Goal: Task Accomplishment & Management: Use online tool/utility

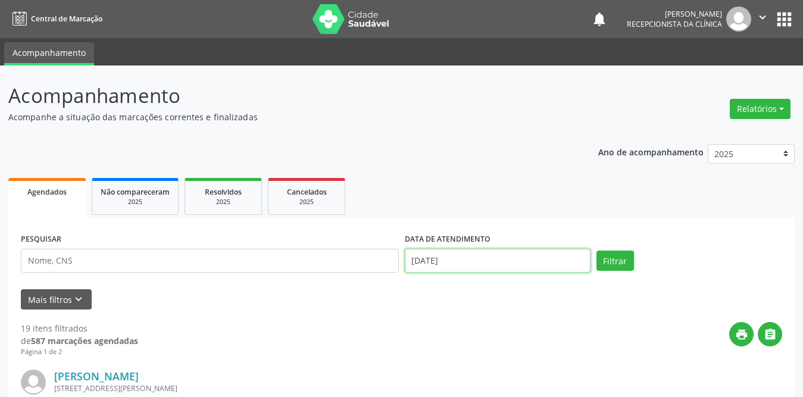
click at [471, 265] on input "[DATE]" at bounding box center [498, 261] width 186 height 24
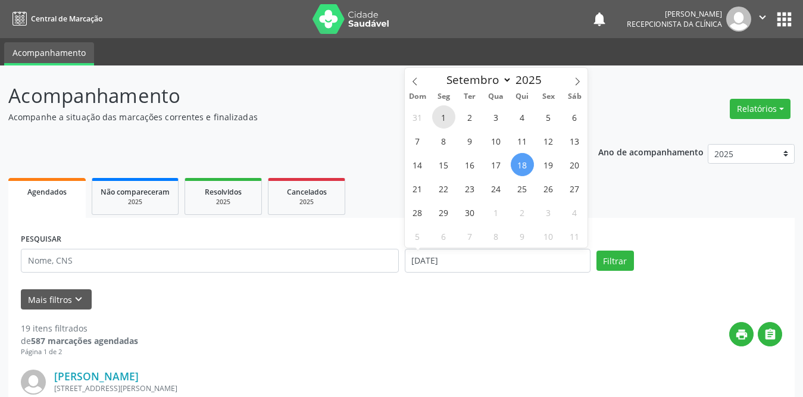
click at [444, 116] on span "1" at bounding box center [443, 116] width 23 height 23
type input "[DATE]"
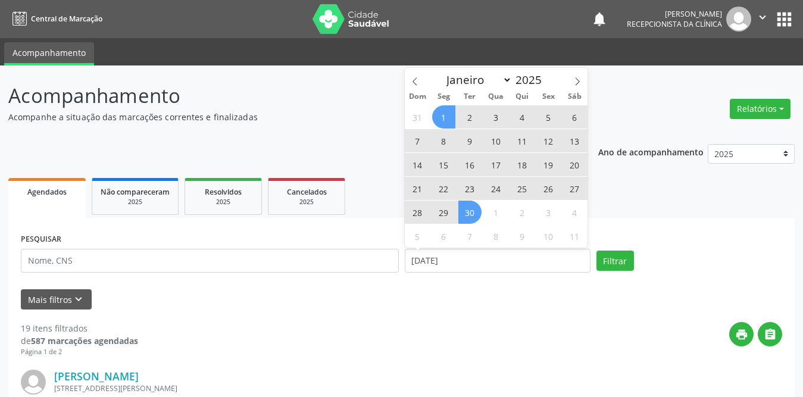
click at [474, 223] on span "30" at bounding box center [469, 212] width 23 height 23
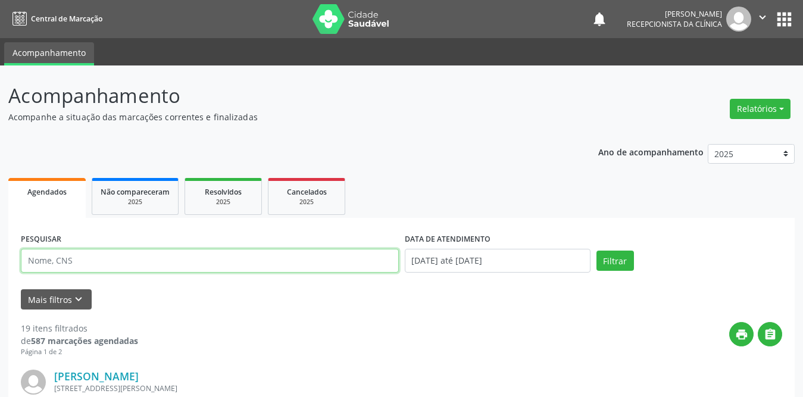
click at [155, 264] on input "text" at bounding box center [210, 261] width 378 height 24
type input "[PERSON_NAME]"
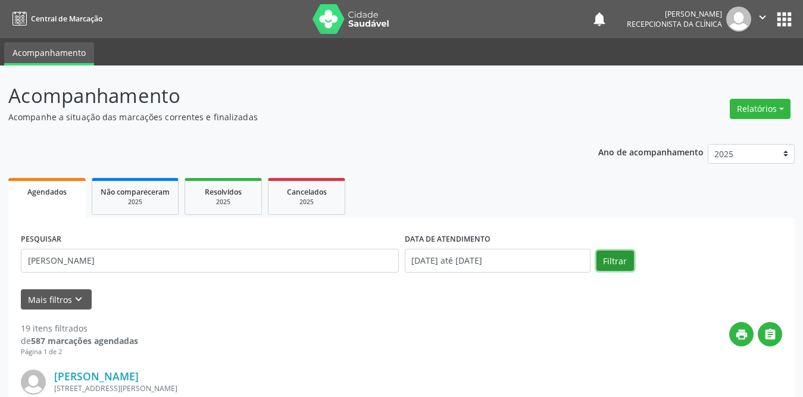
click at [619, 254] on button "Filtrar" at bounding box center [615, 261] width 38 height 20
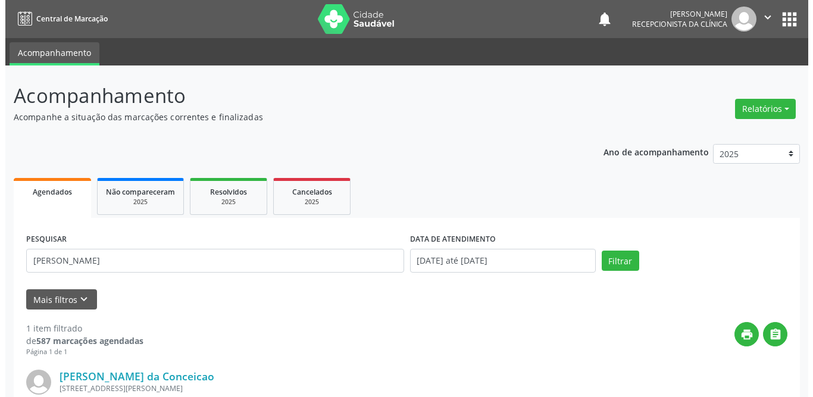
scroll to position [142, 0]
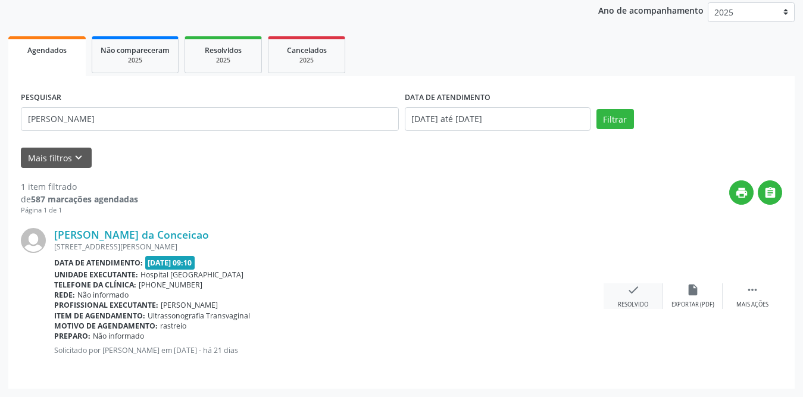
click at [630, 289] on icon "check" at bounding box center [633, 289] width 13 height 13
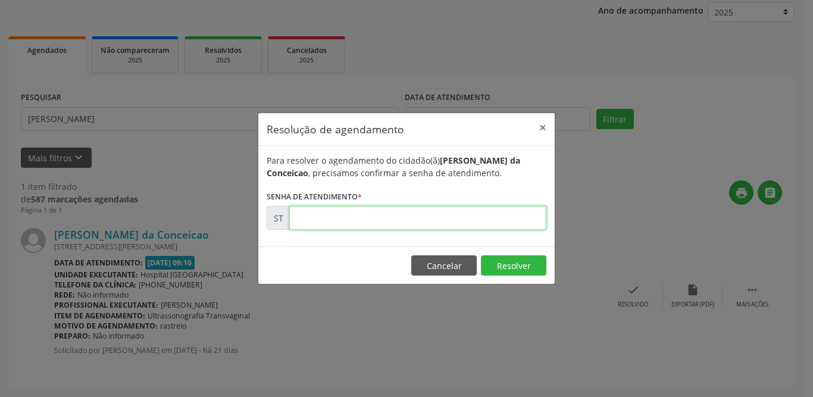
click at [316, 215] on input "text" at bounding box center [417, 218] width 257 height 24
type input "00019641"
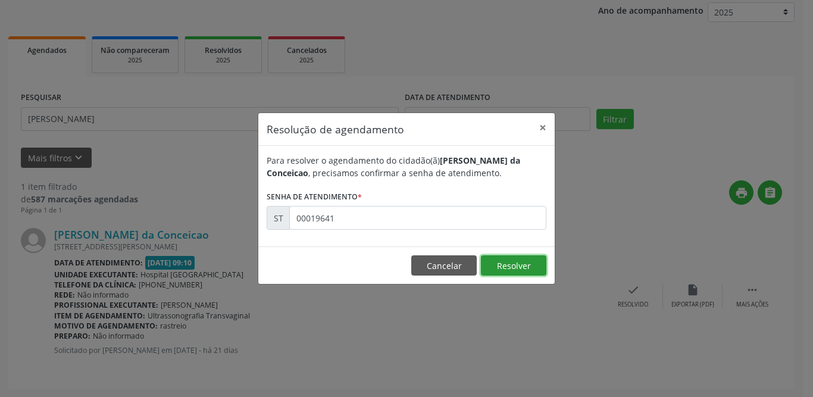
click at [511, 273] on button "Resolver" at bounding box center [513, 265] width 65 height 20
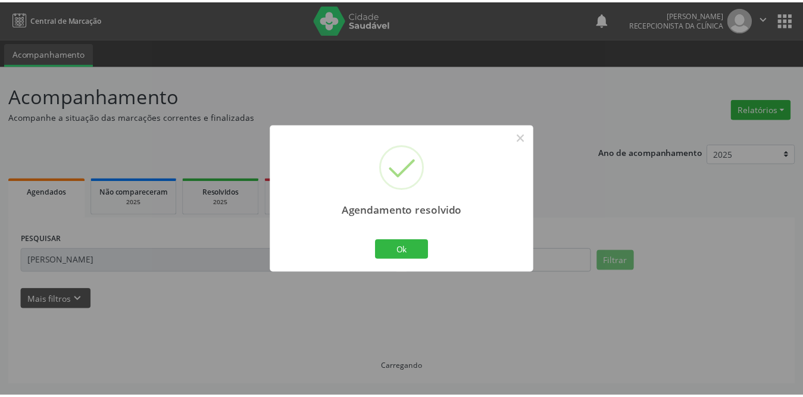
scroll to position [0, 0]
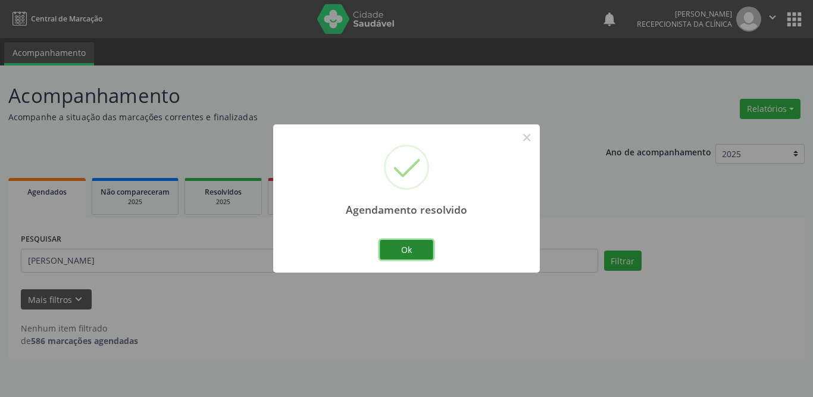
click at [415, 250] on button "Ok" at bounding box center [407, 250] width 54 height 20
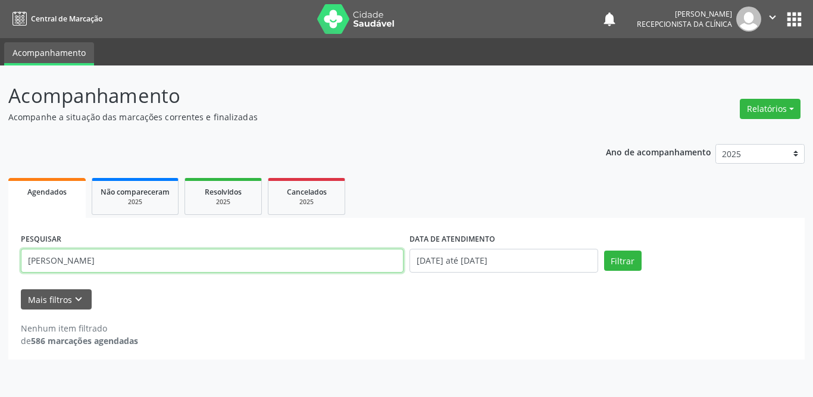
drag, startPoint x: 179, startPoint y: 252, endPoint x: 1, endPoint y: 264, distance: 178.4
click at [1, 264] on div "Acompanhamento Acompanhe a situação das marcações correntes e finalizadas Relat…" at bounding box center [406, 231] width 813 height 332
type input "rosimeire"
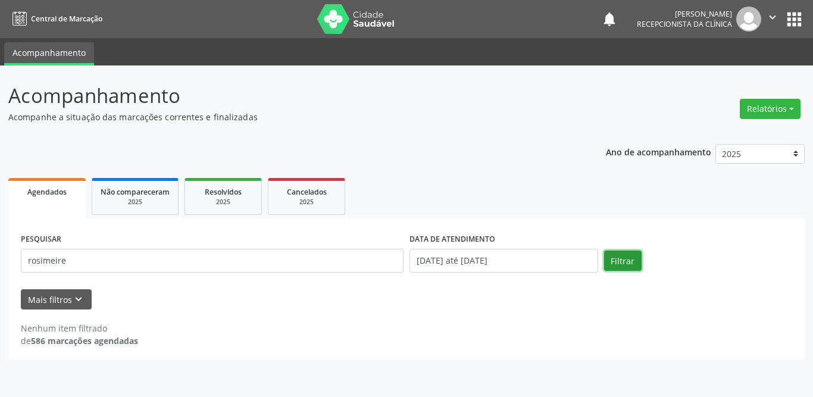
click at [608, 267] on button "Filtrar" at bounding box center [623, 261] width 38 height 20
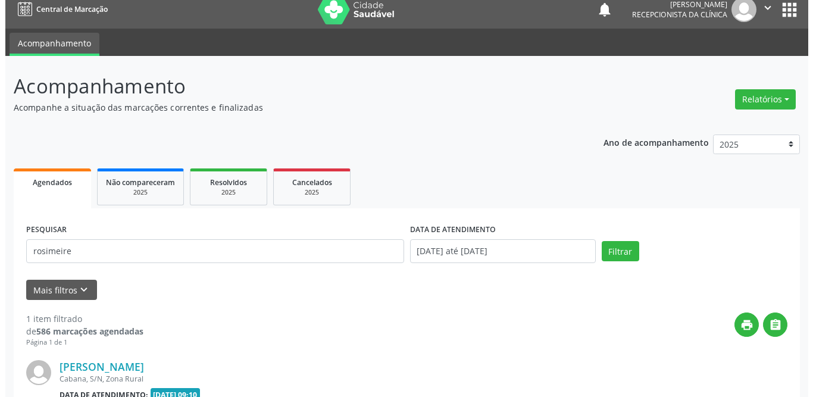
scroll to position [142, 0]
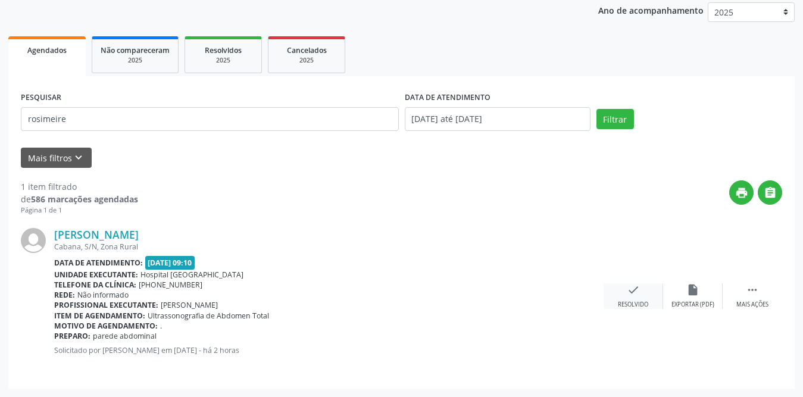
click at [635, 298] on div "check Resolvido" at bounding box center [634, 296] width 60 height 26
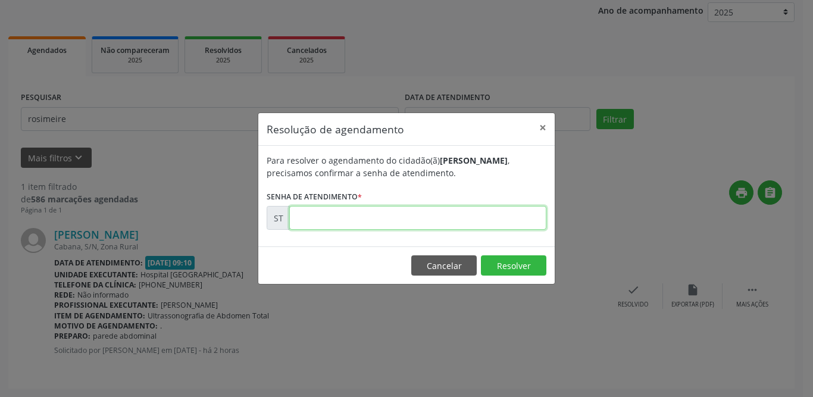
click at [321, 217] on input "text" at bounding box center [417, 218] width 257 height 24
type input "00022806"
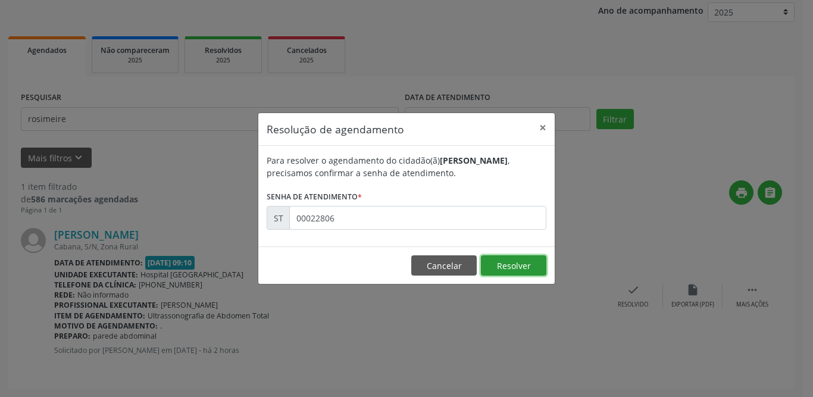
click at [528, 260] on button "Resolver" at bounding box center [513, 265] width 65 height 20
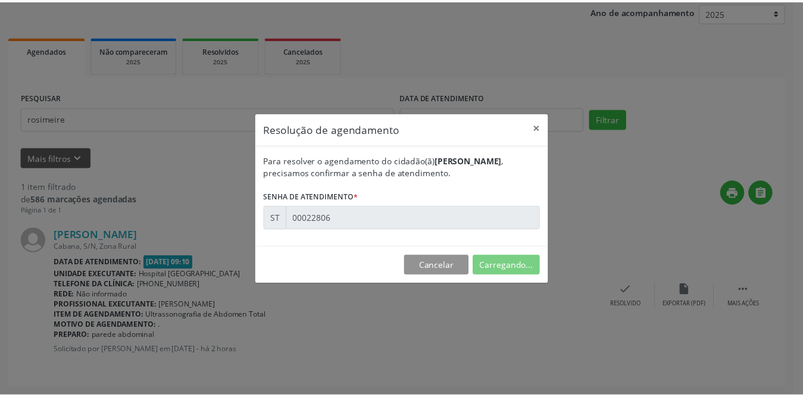
scroll to position [0, 0]
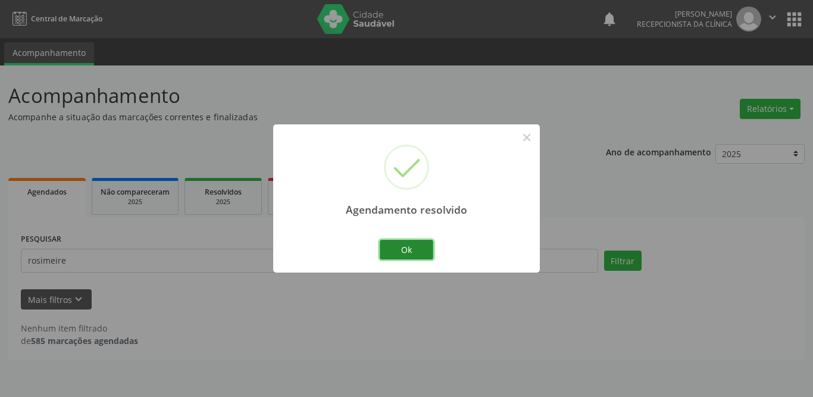
click at [414, 240] on button "Ok" at bounding box center [407, 250] width 54 height 20
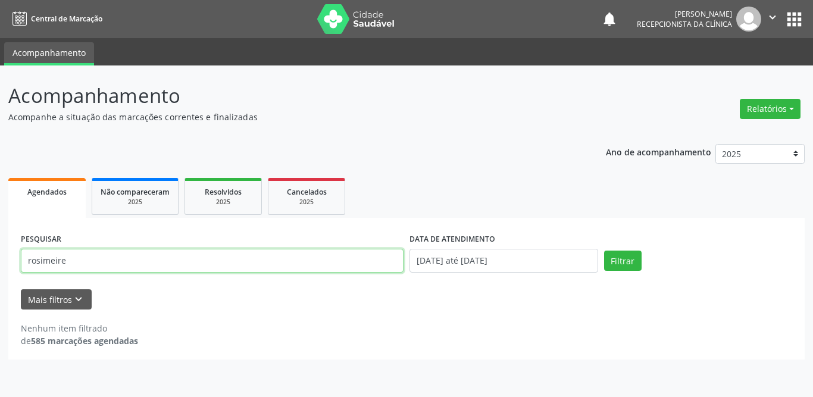
drag, startPoint x: 105, startPoint y: 262, endPoint x: 18, endPoint y: 257, distance: 87.0
click at [18, 257] on div "PESQUISAR rosimeire" at bounding box center [212, 255] width 389 height 51
click at [132, 263] on input "text" at bounding box center [212, 261] width 383 height 24
type input "[PERSON_NAME]"
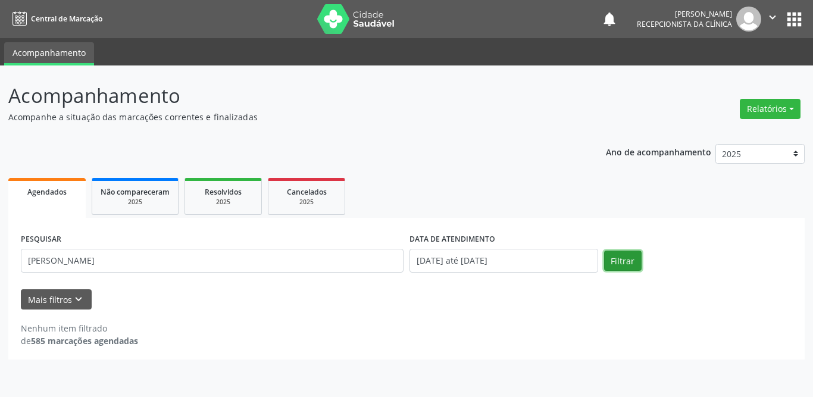
click at [625, 263] on button "Filtrar" at bounding box center [623, 261] width 38 height 20
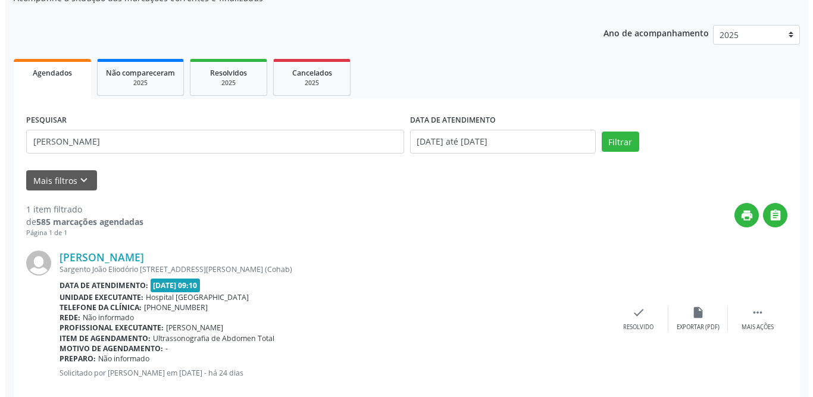
scroll to position [142, 0]
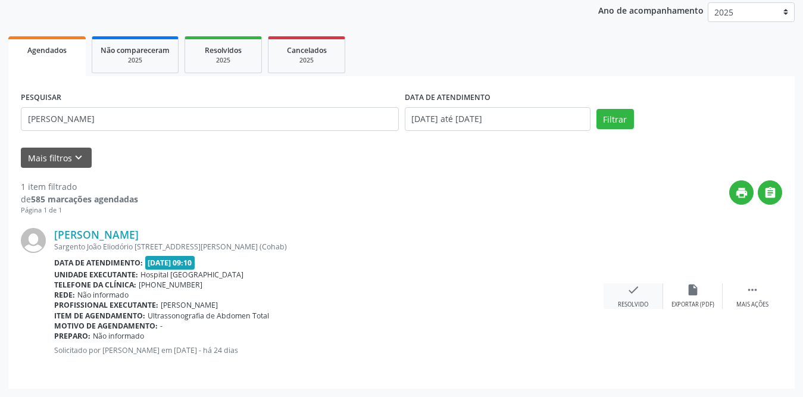
click at [626, 295] on div "check Resolvido" at bounding box center [634, 296] width 60 height 26
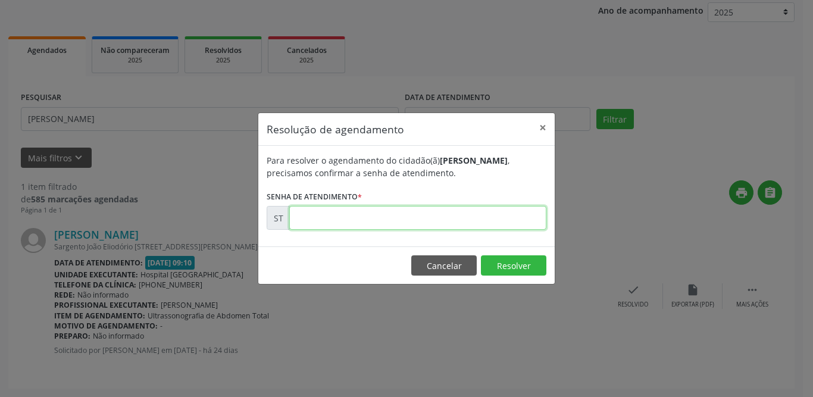
click at [454, 220] on input "text" at bounding box center [417, 218] width 257 height 24
type input "00018054"
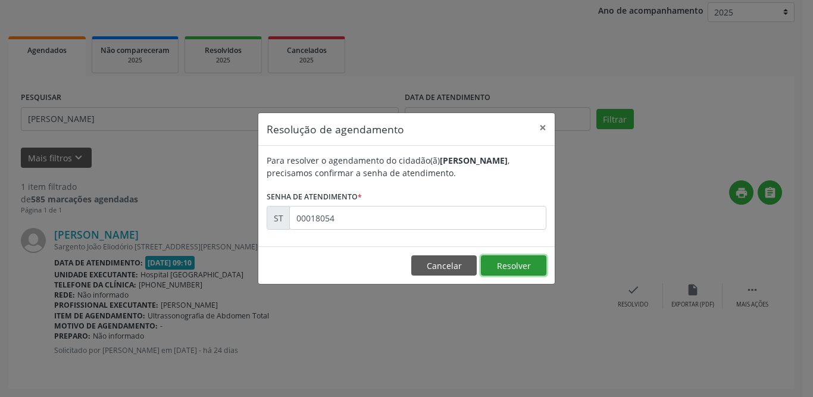
click at [521, 263] on button "Resolver" at bounding box center [513, 265] width 65 height 20
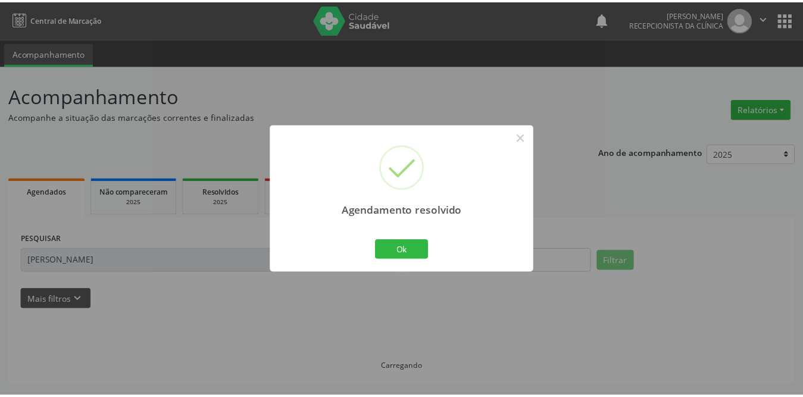
scroll to position [0, 0]
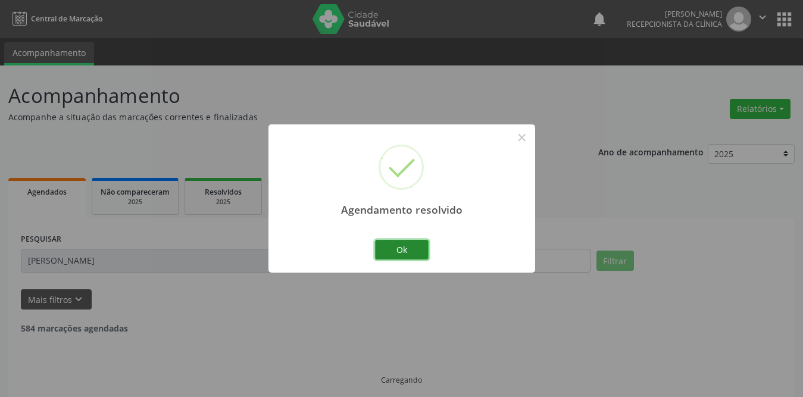
click at [411, 251] on button "Ok" at bounding box center [402, 250] width 54 height 20
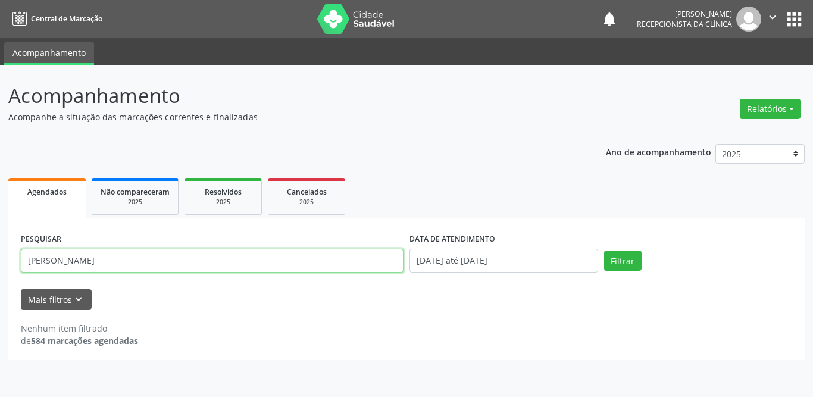
drag, startPoint x: 126, startPoint y: 267, endPoint x: 2, endPoint y: 250, distance: 125.0
click at [3, 263] on div "Acompanhamento Acompanhe a situação das marcações correntes e finalizadas Relat…" at bounding box center [406, 231] width 813 height 332
type input "[PERSON_NAME]"
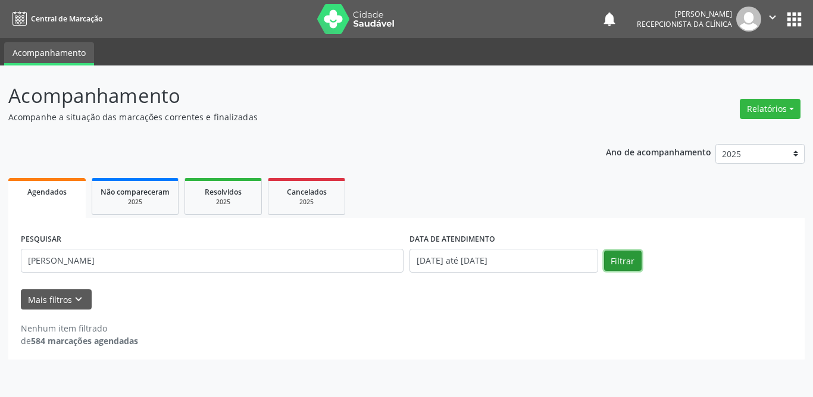
click at [608, 257] on button "Filtrar" at bounding box center [623, 261] width 38 height 20
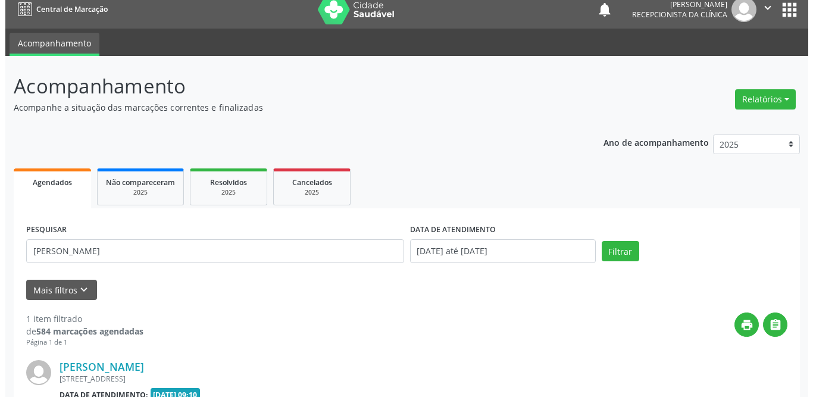
scroll to position [142, 0]
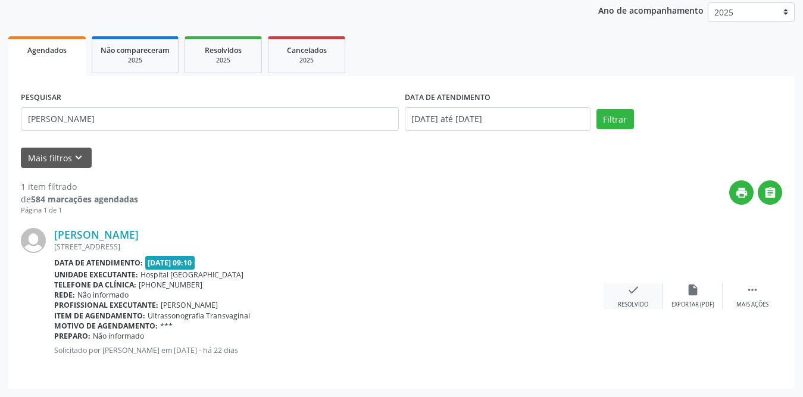
click at [627, 295] on icon "check" at bounding box center [633, 289] width 13 height 13
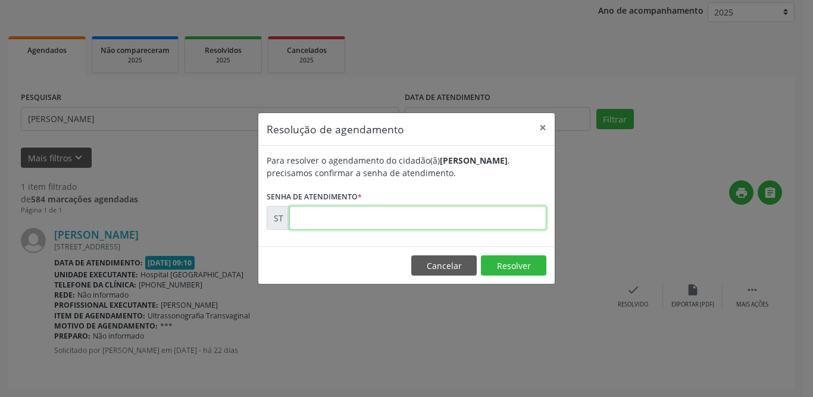
click at [391, 222] on input "text" at bounding box center [417, 218] width 257 height 24
type input "00019124"
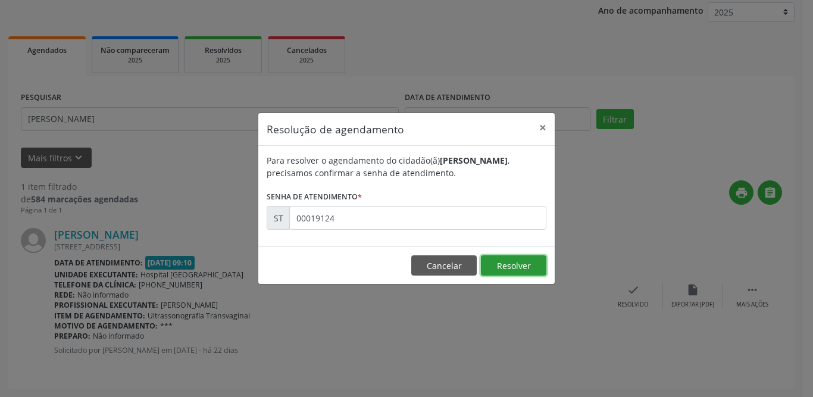
click at [503, 265] on button "Resolver" at bounding box center [513, 265] width 65 height 20
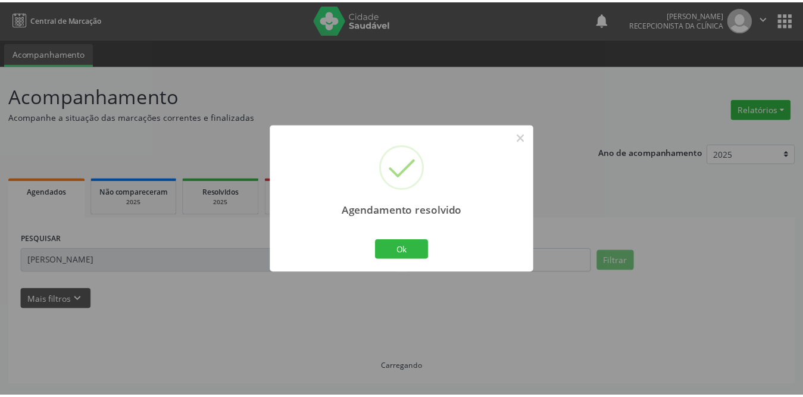
scroll to position [0, 0]
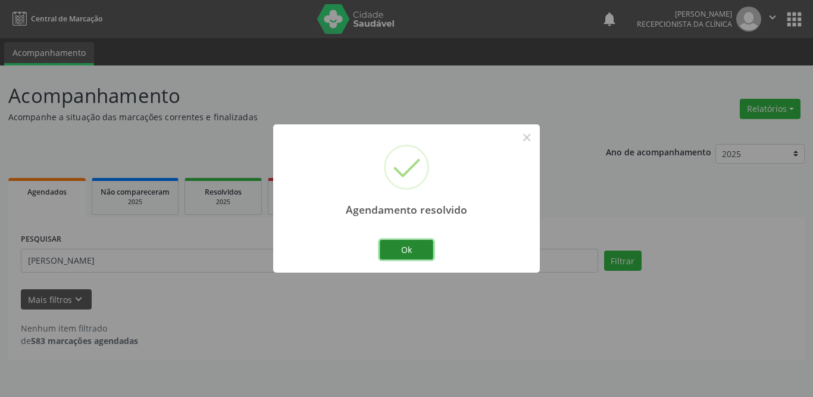
click at [412, 252] on button "Ok" at bounding box center [407, 250] width 54 height 20
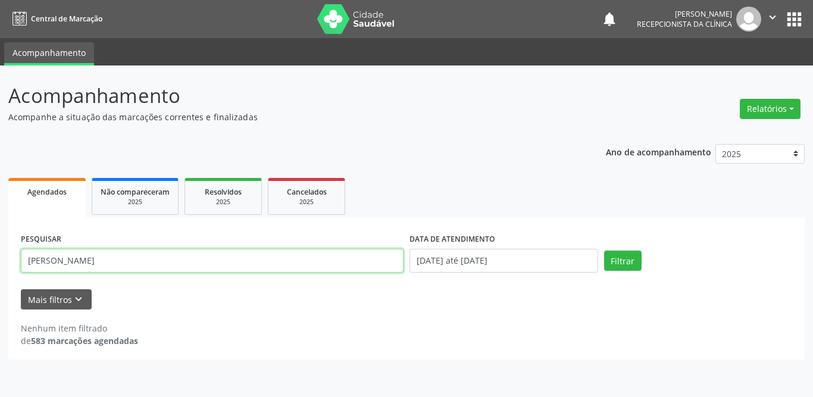
click at [120, 263] on input "[PERSON_NAME]" at bounding box center [212, 261] width 383 height 24
drag, startPoint x: 114, startPoint y: 269, endPoint x: 1, endPoint y: 252, distance: 114.4
click at [1, 260] on div "Acompanhamento Acompanhe a situação das marcações correntes e finalizadas Relat…" at bounding box center [406, 231] width 813 height 332
type input "eliane"
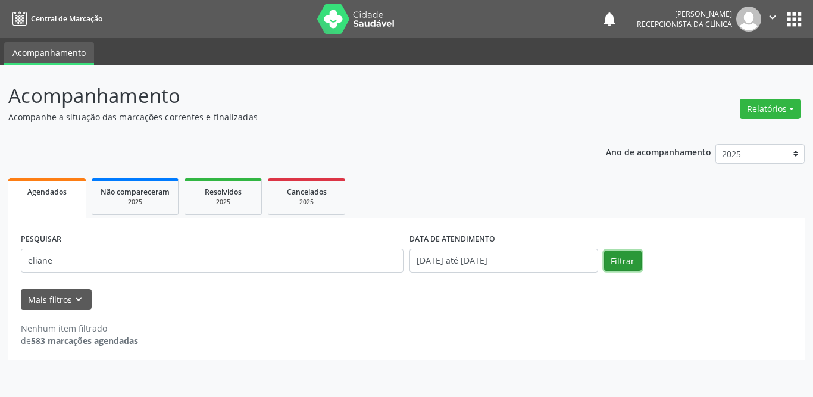
click at [614, 264] on button "Filtrar" at bounding box center [623, 261] width 38 height 20
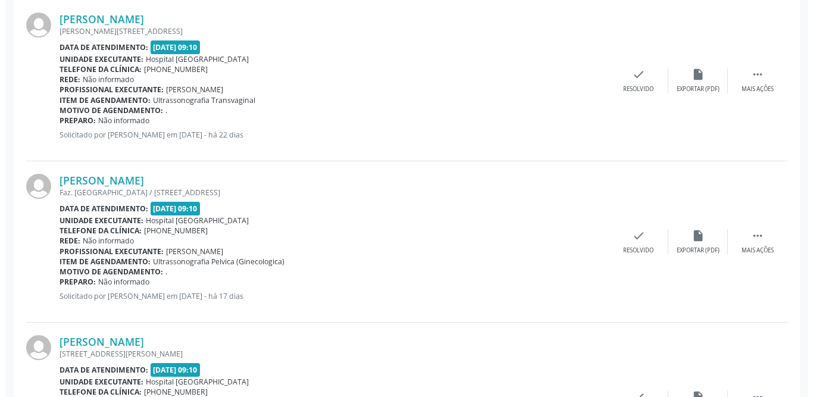
scroll to position [417, 0]
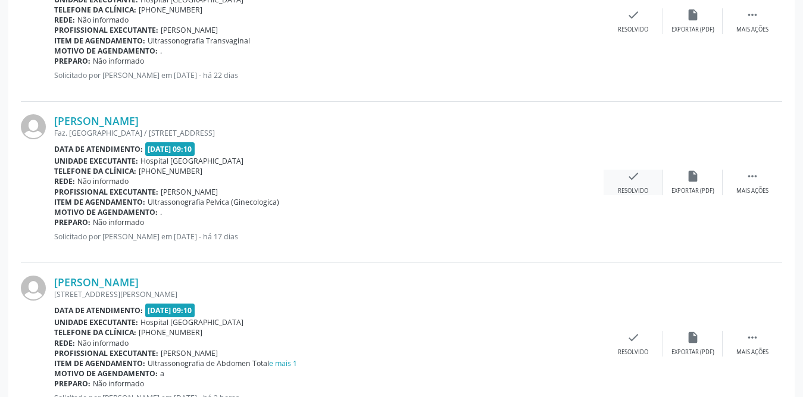
click at [627, 177] on icon "check" at bounding box center [633, 176] width 13 height 13
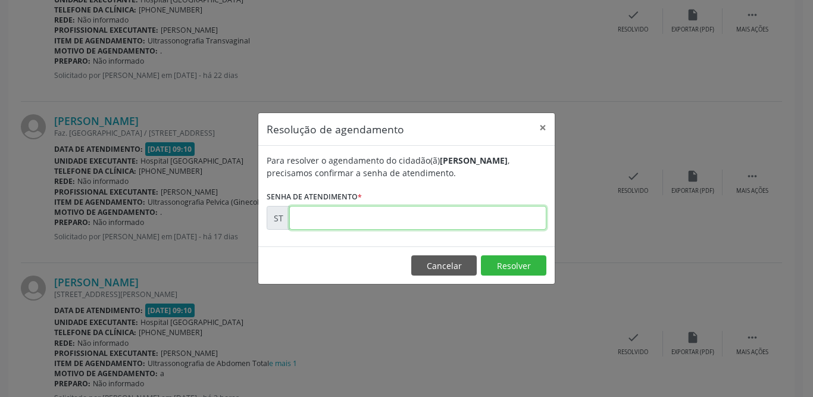
click at [321, 214] on input "text" at bounding box center [417, 218] width 257 height 24
type input "00020470"
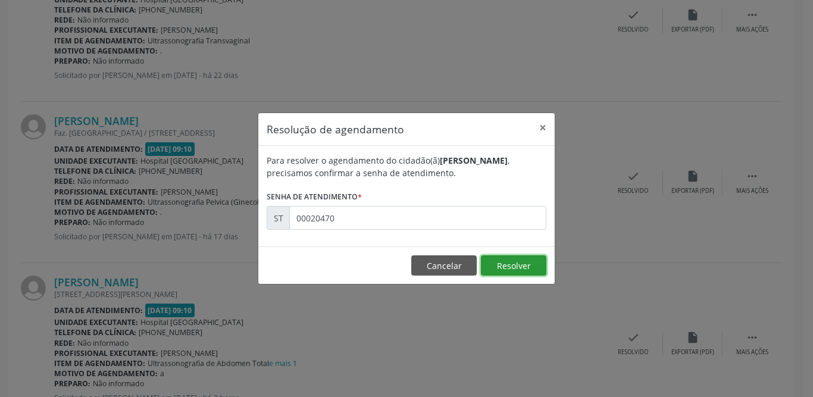
click at [533, 264] on button "Resolver" at bounding box center [513, 265] width 65 height 20
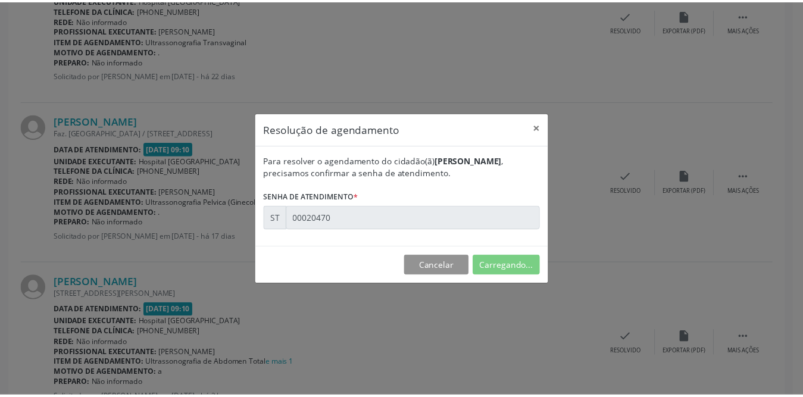
scroll to position [0, 0]
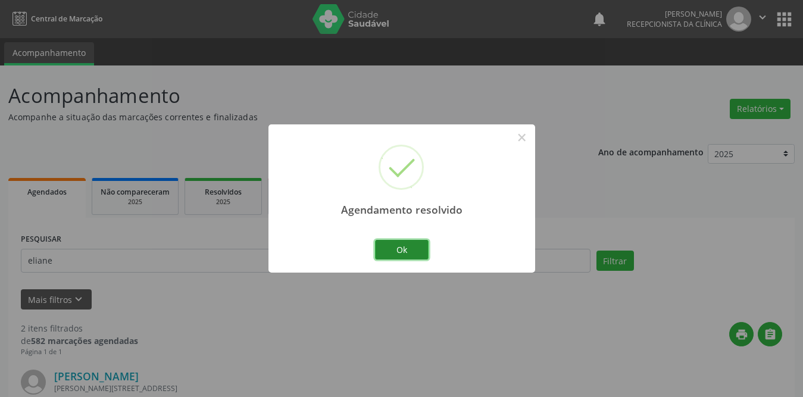
click at [410, 250] on button "Ok" at bounding box center [402, 250] width 54 height 20
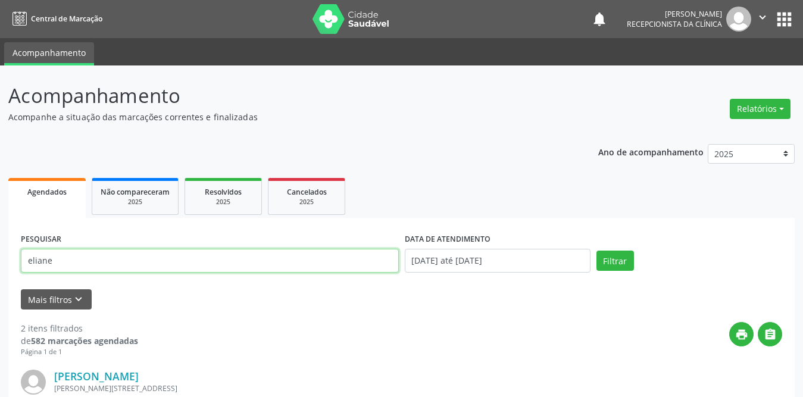
drag, startPoint x: 130, startPoint y: 265, endPoint x: 0, endPoint y: 269, distance: 129.8
click at [0, 269] on div "Acompanhamento Acompanhe a situação das marcações correntes e finalizadas Relat…" at bounding box center [401, 382] width 803 height 635
type input "[PERSON_NAME]"
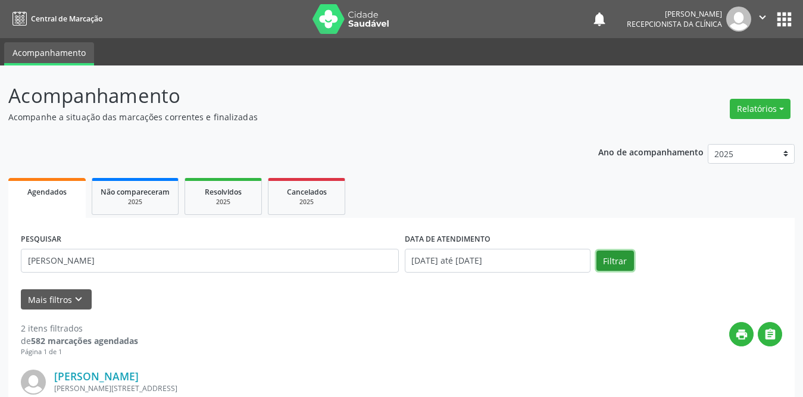
click at [611, 261] on button "Filtrar" at bounding box center [615, 261] width 38 height 20
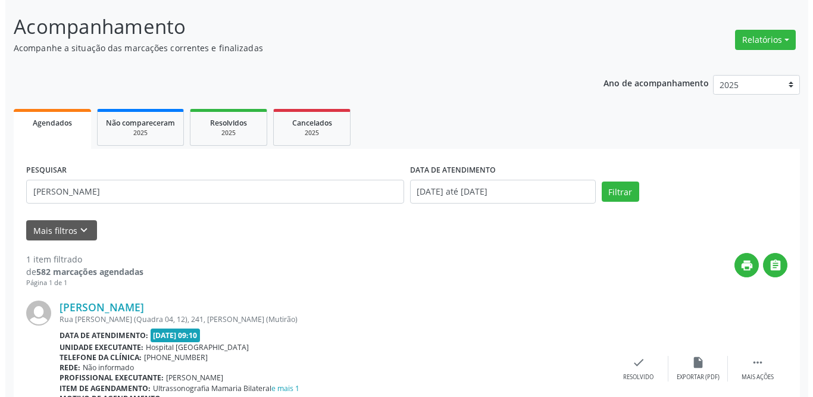
scroll to position [142, 0]
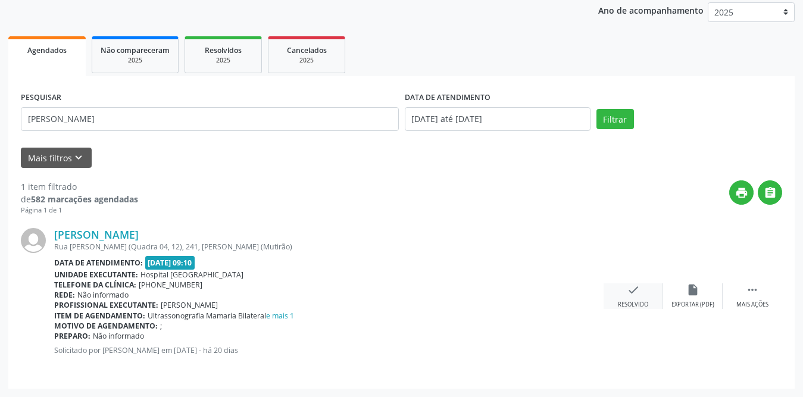
click at [635, 292] on icon "check" at bounding box center [633, 289] width 13 height 13
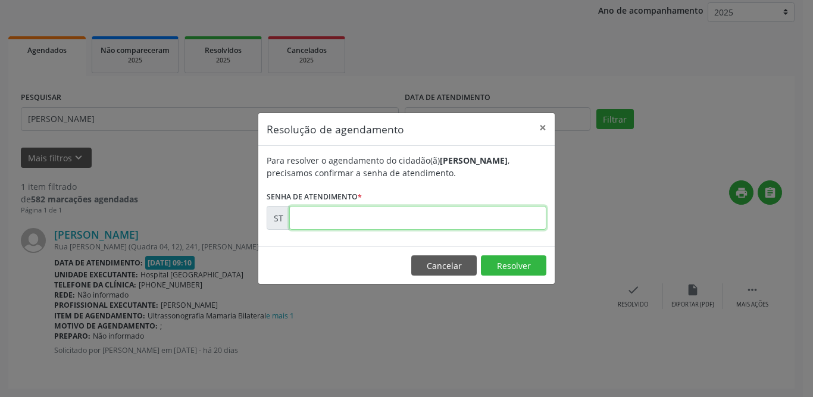
click at [348, 213] on input "text" at bounding box center [417, 218] width 257 height 24
type input "00020260"
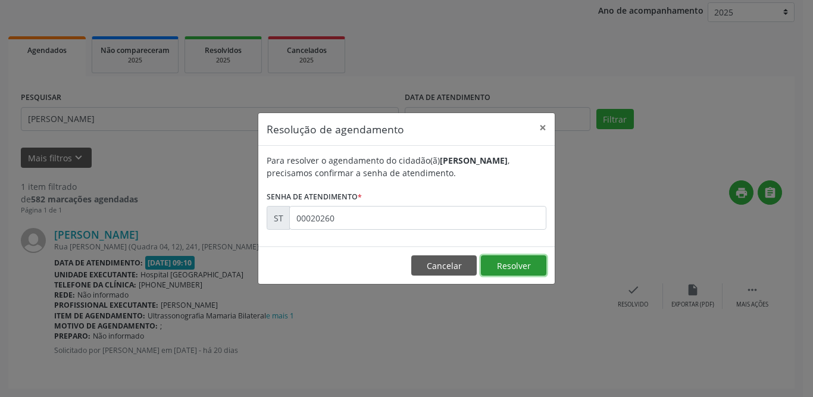
click at [521, 268] on button "Resolver" at bounding box center [513, 265] width 65 height 20
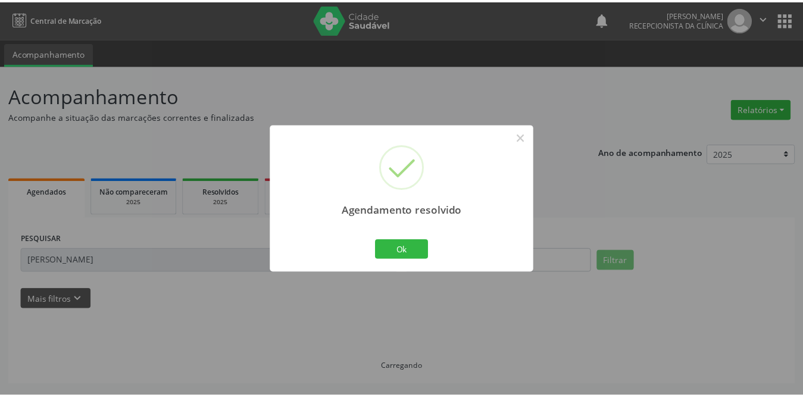
scroll to position [0, 0]
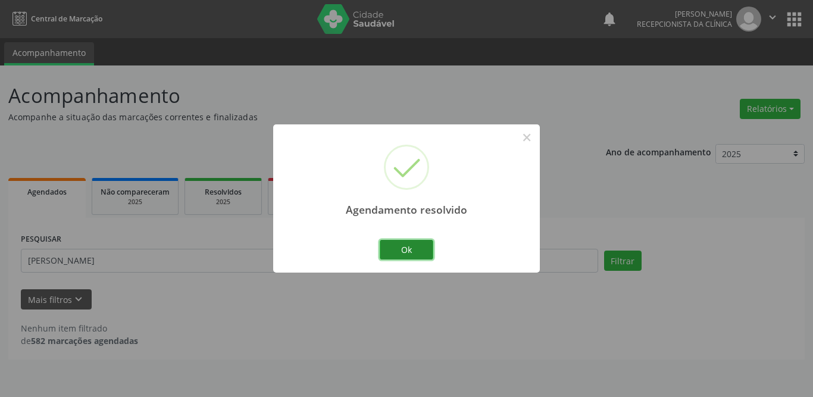
click at [407, 248] on button "Ok" at bounding box center [407, 250] width 54 height 20
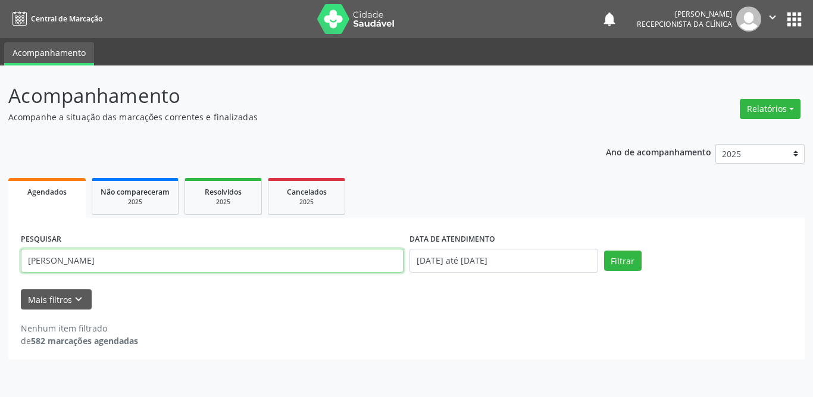
drag, startPoint x: 137, startPoint y: 263, endPoint x: 0, endPoint y: 261, distance: 136.9
click at [0, 261] on div "Acompanhamento Acompanhe a situação das marcações correntes e finalizadas Relat…" at bounding box center [406, 231] width 813 height 332
type input "gercina"
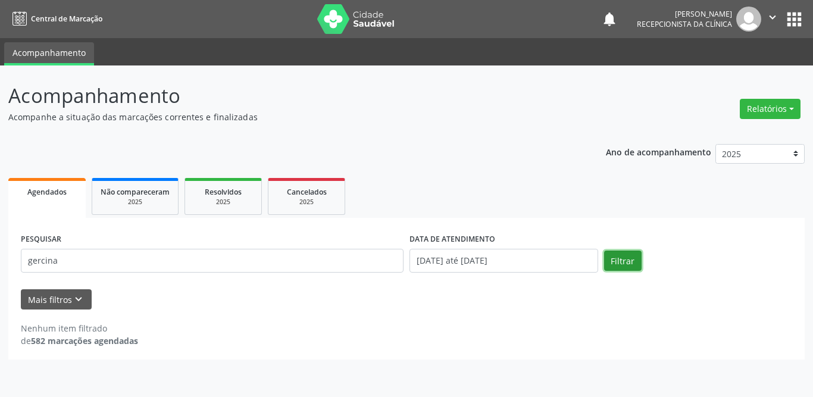
click at [617, 260] on button "Filtrar" at bounding box center [623, 261] width 38 height 20
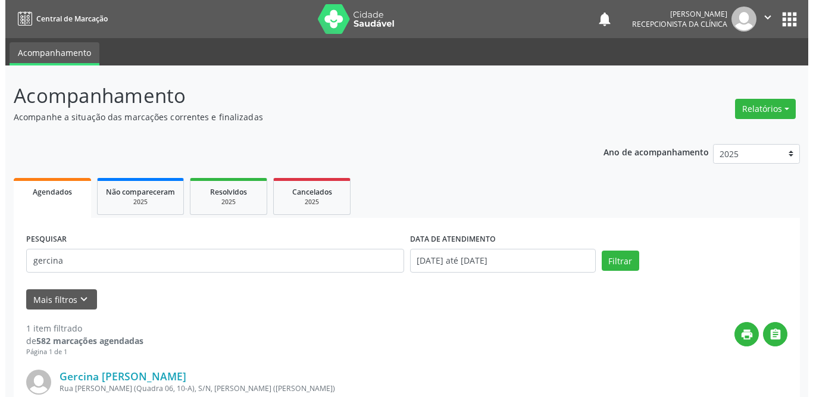
scroll to position [142, 0]
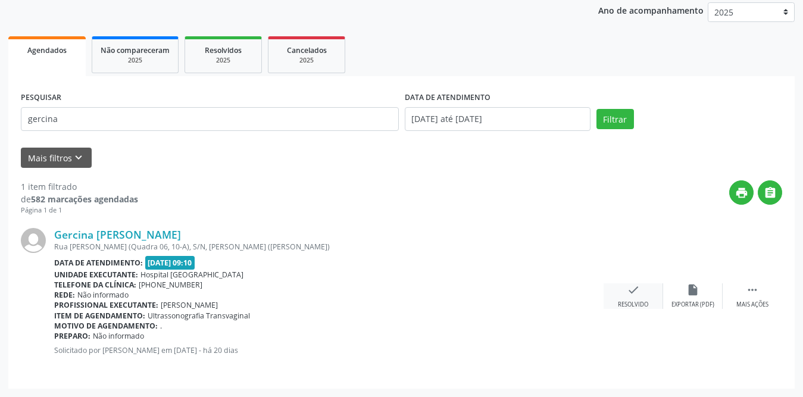
click at [627, 289] on icon "check" at bounding box center [633, 289] width 13 height 13
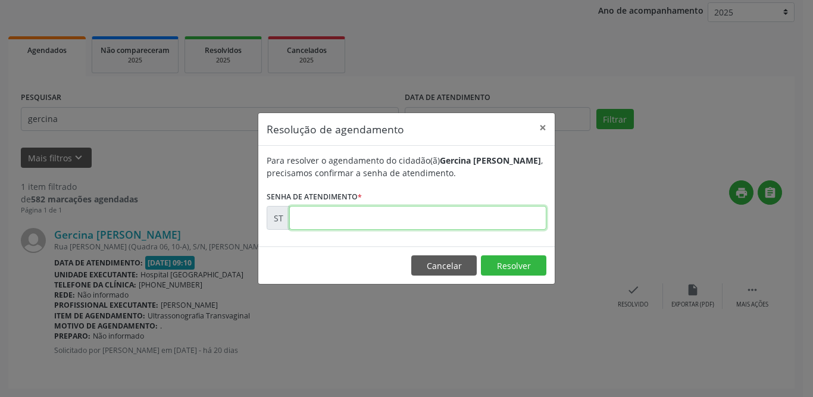
click at [374, 221] on input "text" at bounding box center [417, 218] width 257 height 24
type input "00020264"
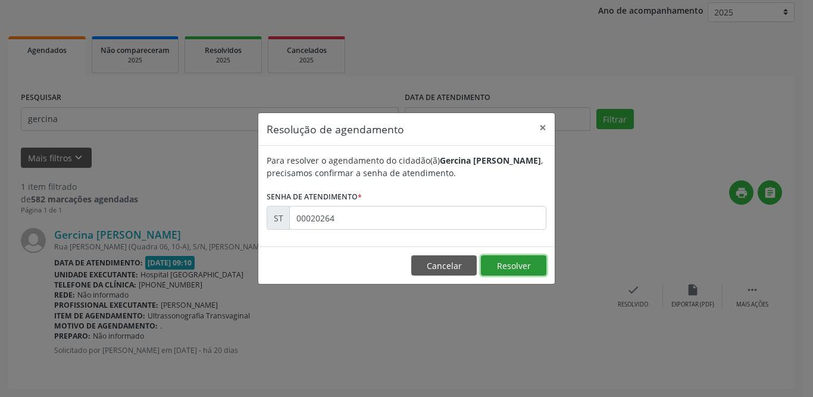
click at [504, 269] on button "Resolver" at bounding box center [513, 265] width 65 height 20
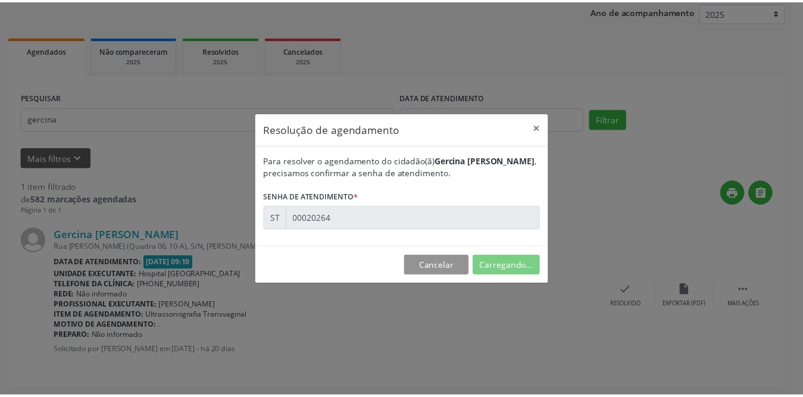
scroll to position [0, 0]
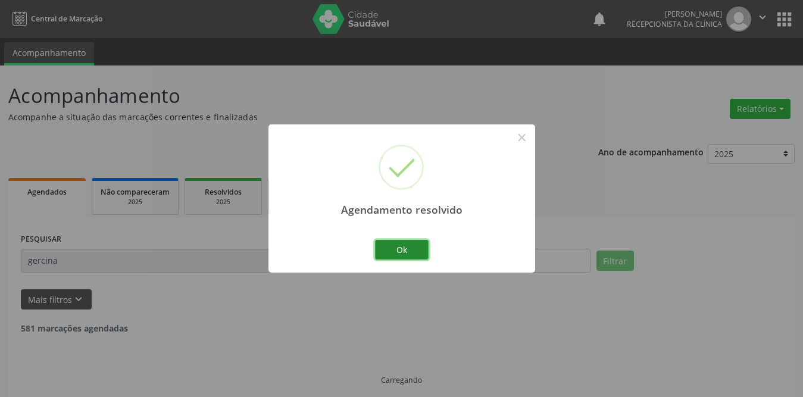
click at [386, 242] on button "Ok" at bounding box center [402, 250] width 54 height 20
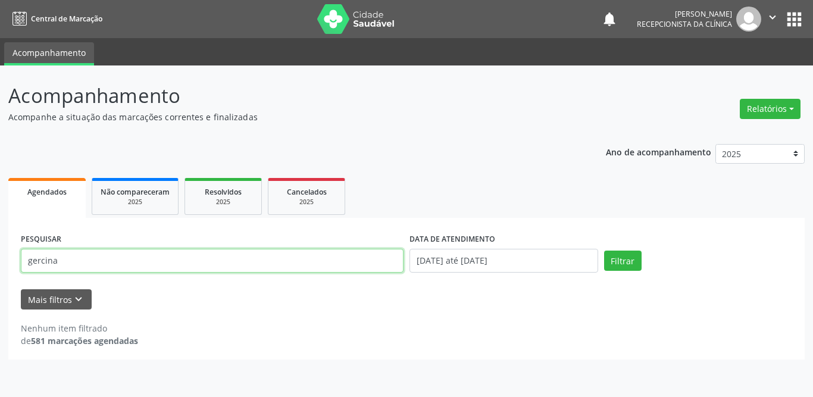
drag, startPoint x: 119, startPoint y: 258, endPoint x: 0, endPoint y: 256, distance: 119.1
click at [0, 256] on div "Acompanhamento Acompanhe a situação das marcações correntes e finalizadas Relat…" at bounding box center [406, 231] width 813 height 332
type input "hernando"
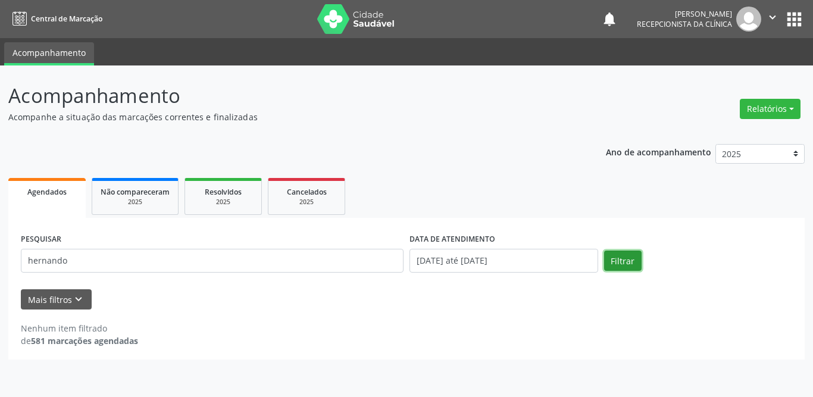
click at [637, 261] on button "Filtrar" at bounding box center [623, 261] width 38 height 20
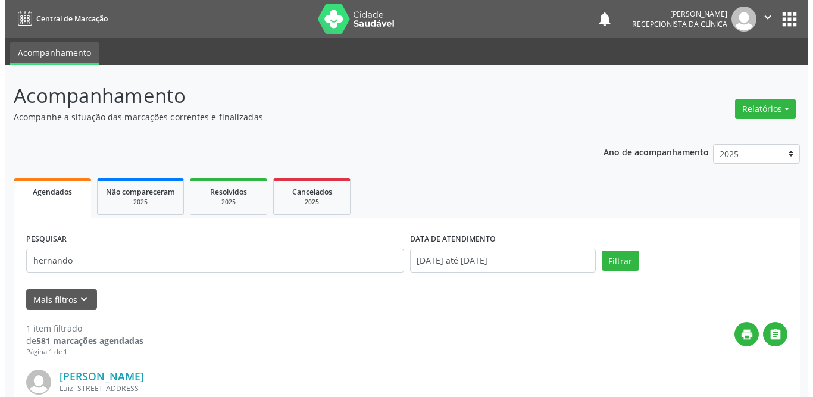
scroll to position [142, 0]
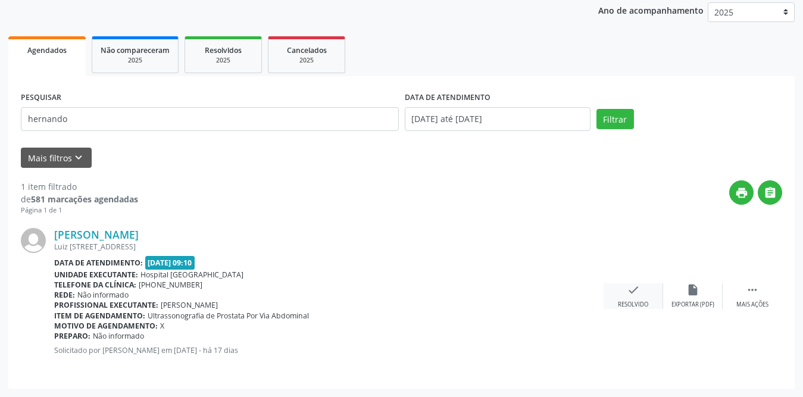
click at [632, 295] on icon "check" at bounding box center [633, 289] width 13 height 13
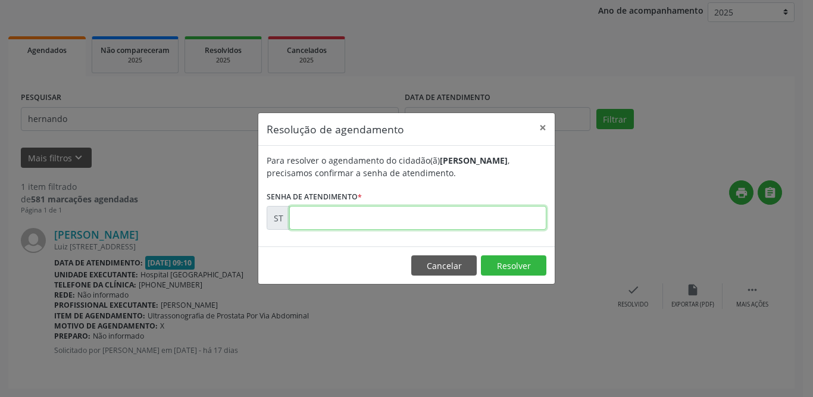
click at [405, 225] on input "text" at bounding box center [417, 218] width 257 height 24
type input "00020692"
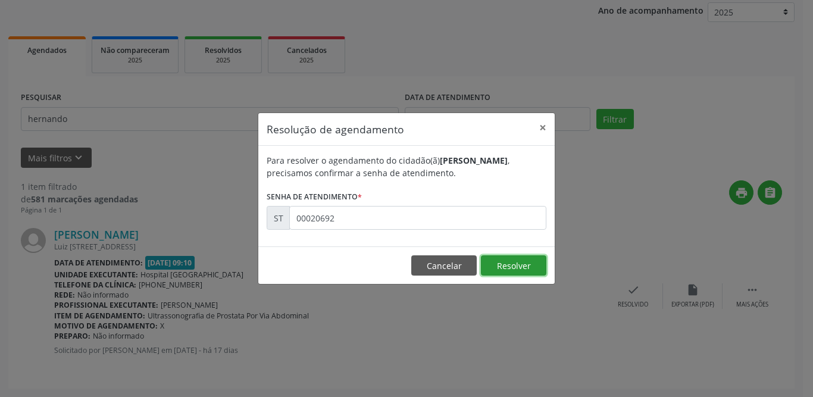
click at [528, 270] on button "Resolver" at bounding box center [513, 265] width 65 height 20
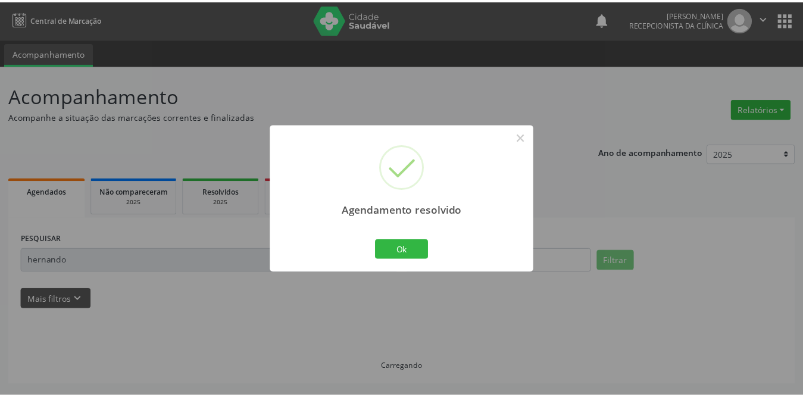
scroll to position [0, 0]
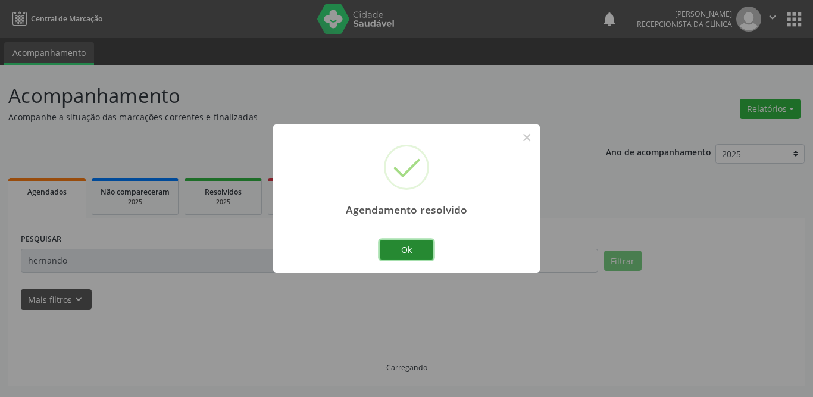
click at [386, 246] on button "Ok" at bounding box center [407, 250] width 54 height 20
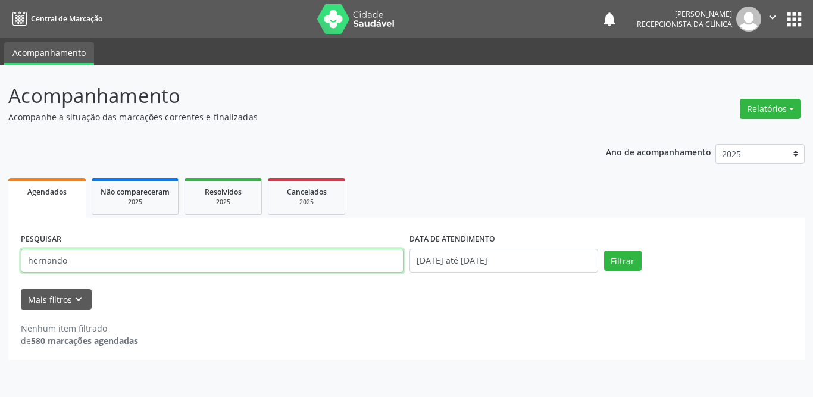
drag, startPoint x: 127, startPoint y: 264, endPoint x: 0, endPoint y: 258, distance: 127.5
click at [0, 258] on div "Acompanhamento Acompanhe a situação das marcações correntes e finalizadas Relat…" at bounding box center [406, 231] width 813 height 332
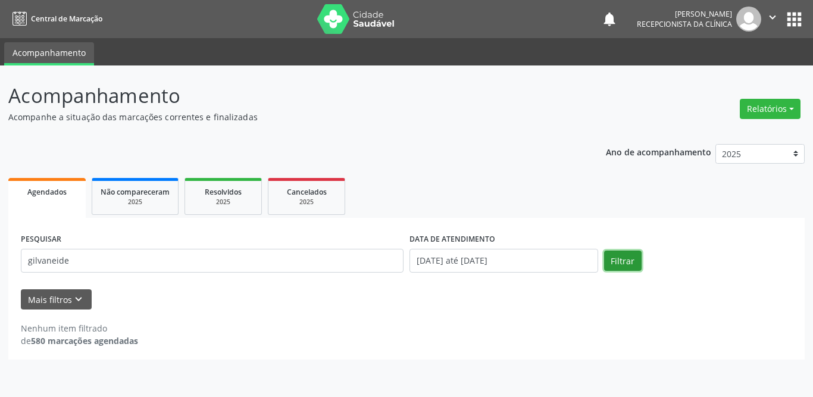
click at [630, 267] on button "Filtrar" at bounding box center [623, 261] width 38 height 20
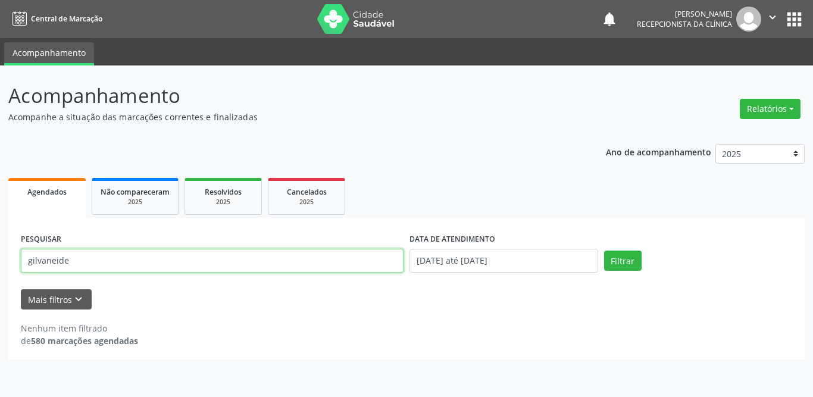
click at [145, 252] on input "gilvaneide" at bounding box center [212, 261] width 383 height 24
type input "givaneide"
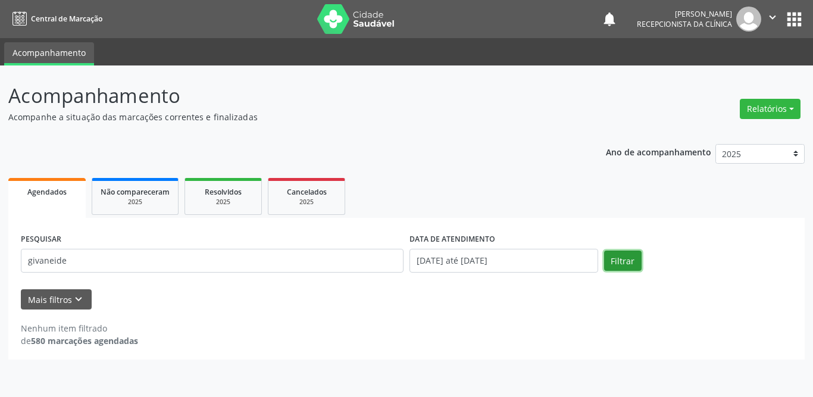
click at [610, 257] on button "Filtrar" at bounding box center [623, 261] width 38 height 20
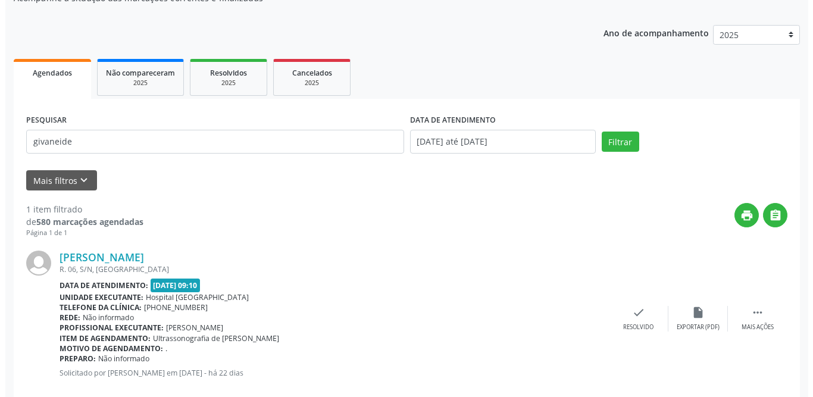
scroll to position [142, 0]
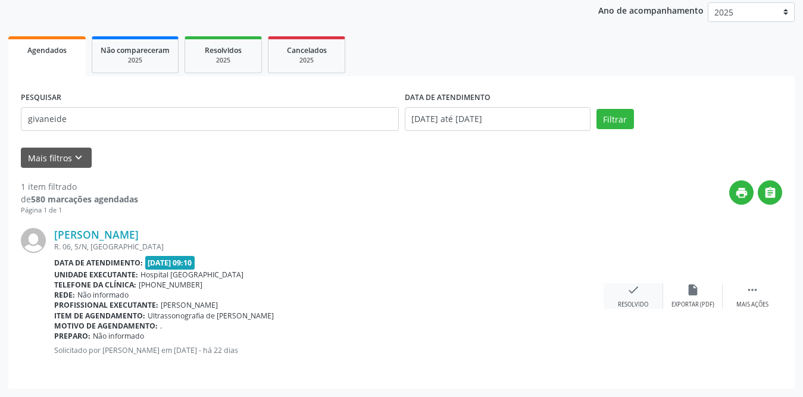
click at [630, 298] on div "check Resolvido" at bounding box center [634, 296] width 60 height 26
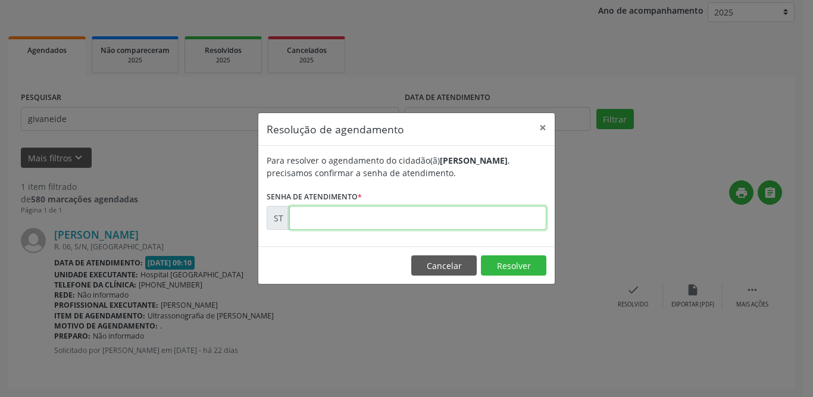
click at [358, 227] on input "text" at bounding box center [417, 218] width 257 height 24
type input "00018941"
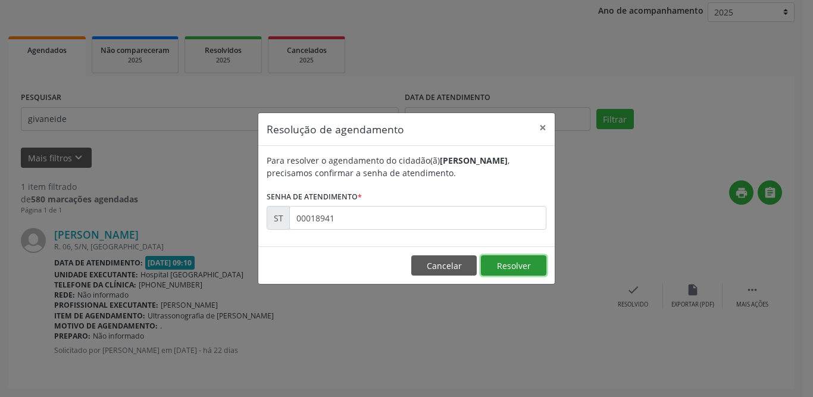
click at [516, 268] on button "Resolver" at bounding box center [513, 265] width 65 height 20
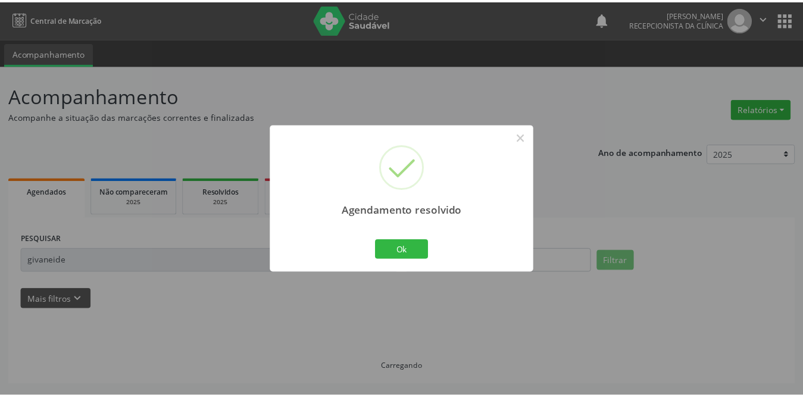
scroll to position [0, 0]
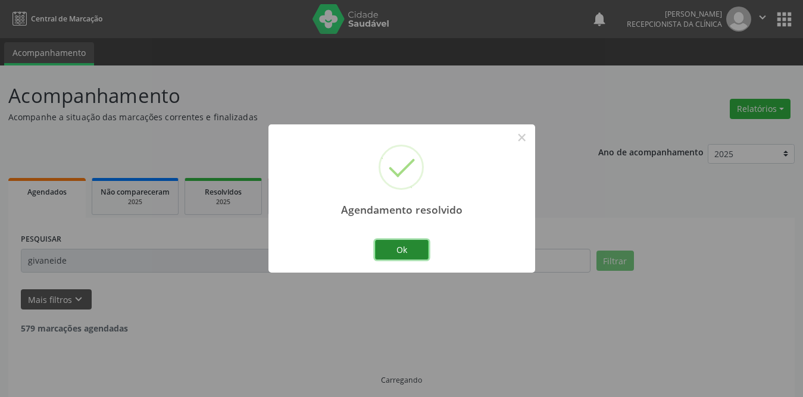
click at [402, 255] on button "Ok" at bounding box center [402, 250] width 54 height 20
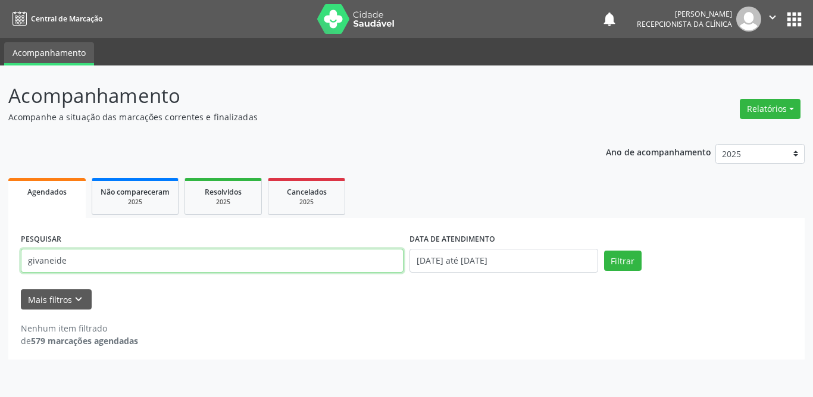
drag, startPoint x: 103, startPoint y: 269, endPoint x: 5, endPoint y: 269, distance: 97.6
click at [5, 269] on div "Acompanhamento Acompanhe a situação das marcações correntes e finalizadas Relat…" at bounding box center [406, 231] width 813 height 332
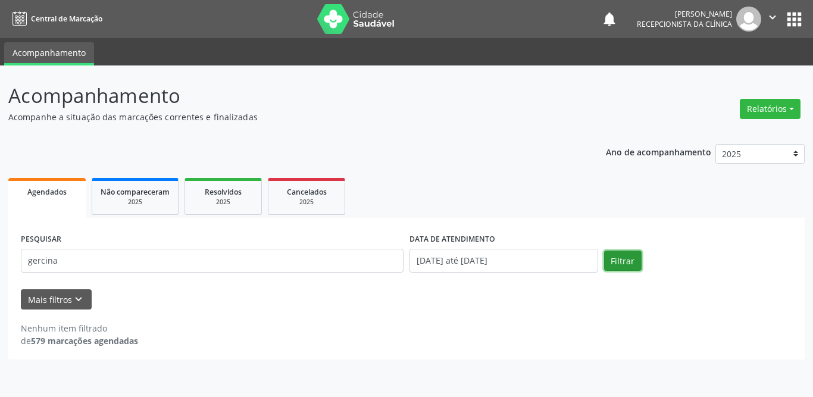
click at [629, 264] on button "Filtrar" at bounding box center [623, 261] width 38 height 20
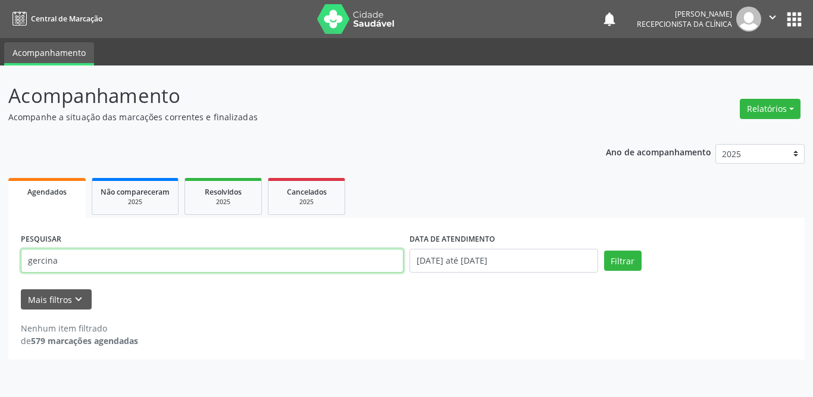
drag, startPoint x: 218, startPoint y: 259, endPoint x: 0, endPoint y: 264, distance: 218.5
click at [0, 264] on div "Acompanhamento Acompanhe a situação das marcações correntes e finalizadas Relat…" at bounding box center [406, 231] width 813 height 332
type input "[PERSON_NAME]"
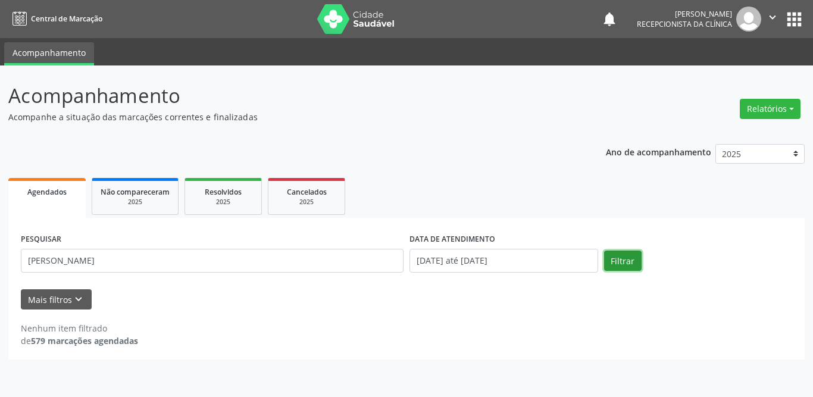
click at [632, 256] on button "Filtrar" at bounding box center [623, 261] width 38 height 20
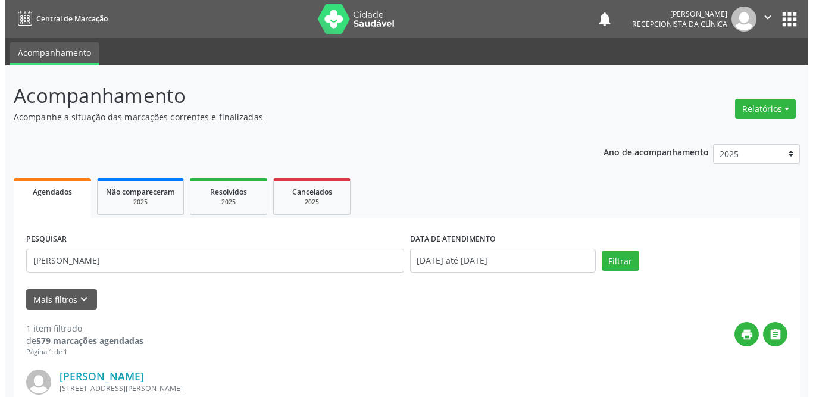
scroll to position [142, 0]
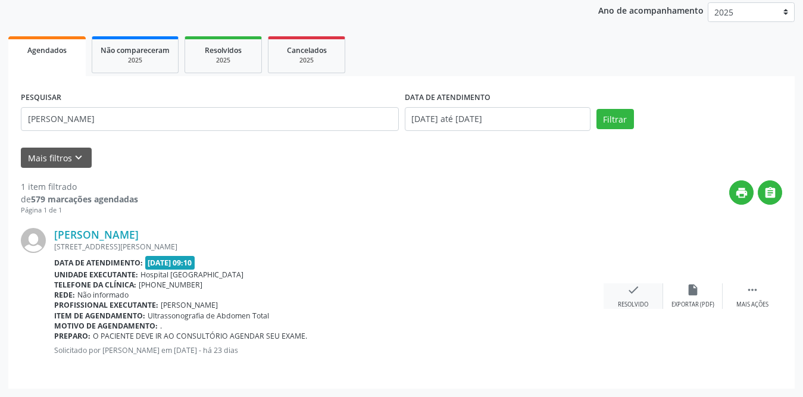
click at [628, 292] on icon "check" at bounding box center [633, 289] width 13 height 13
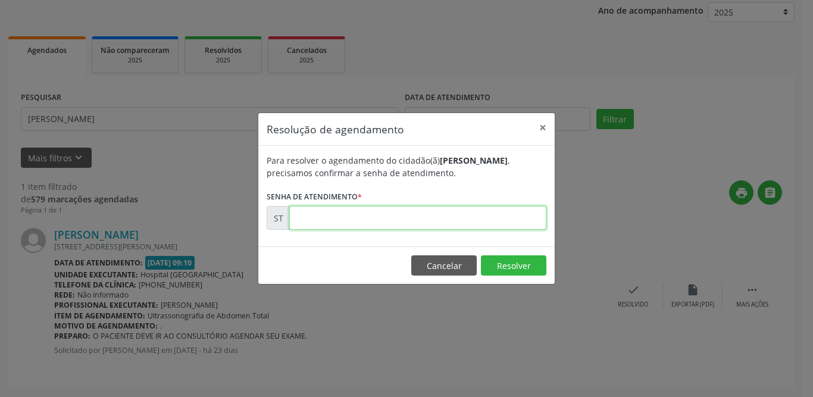
click at [406, 221] on input "text" at bounding box center [417, 218] width 257 height 24
type input "00018489"
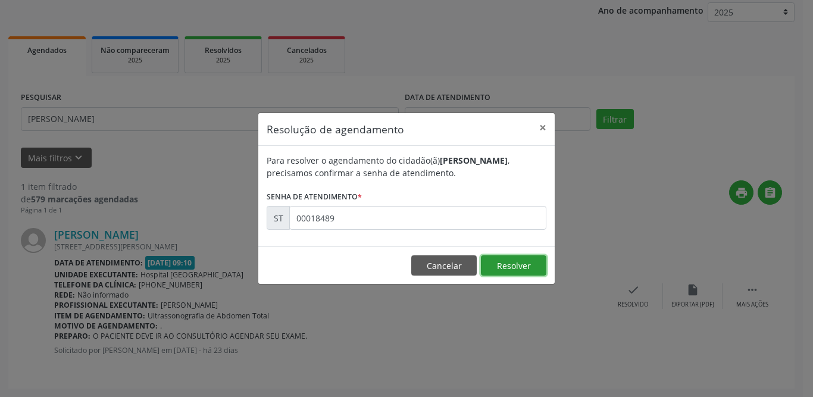
click at [517, 268] on button "Resolver" at bounding box center [513, 265] width 65 height 20
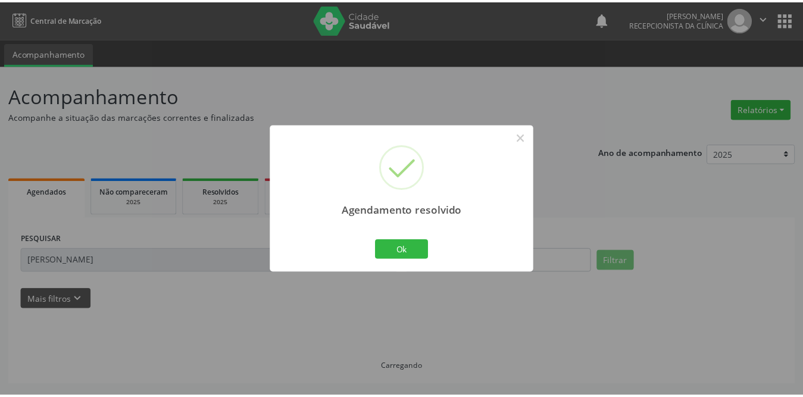
scroll to position [0, 0]
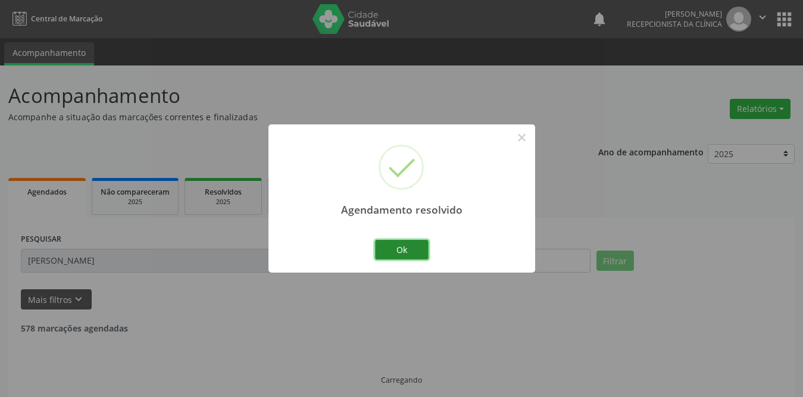
click at [408, 251] on button "Ok" at bounding box center [402, 250] width 54 height 20
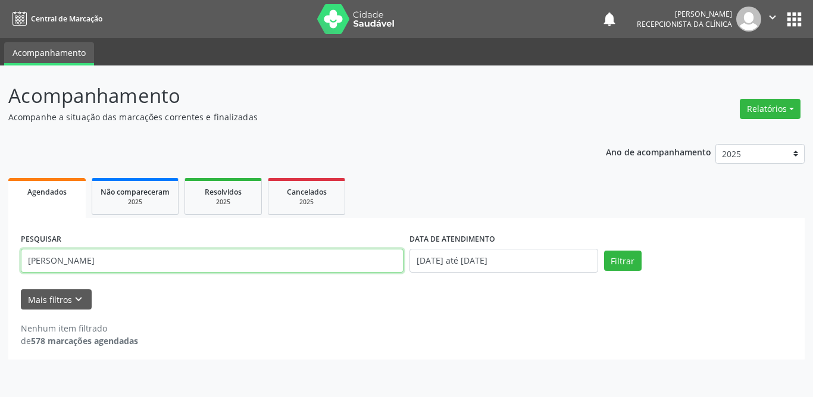
drag, startPoint x: 133, startPoint y: 259, endPoint x: 0, endPoint y: 260, distance: 133.3
click at [0, 260] on div "Acompanhamento Acompanhe a situação das marcações correntes e finalizadas Relat…" at bounding box center [406, 231] width 813 height 332
type input "[PERSON_NAME]"
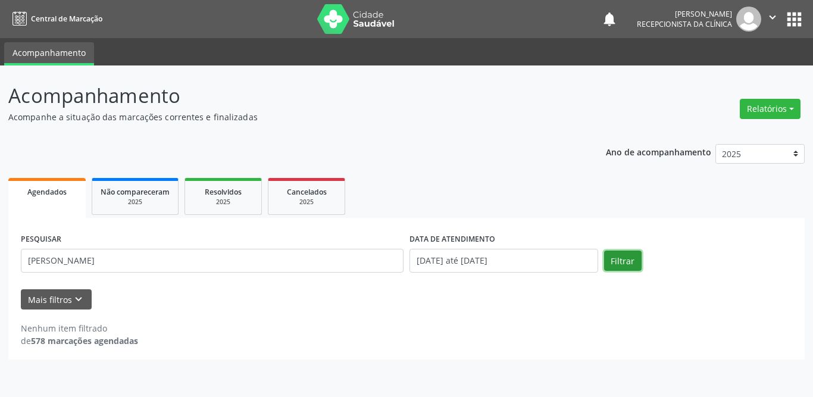
click at [632, 258] on button "Filtrar" at bounding box center [623, 261] width 38 height 20
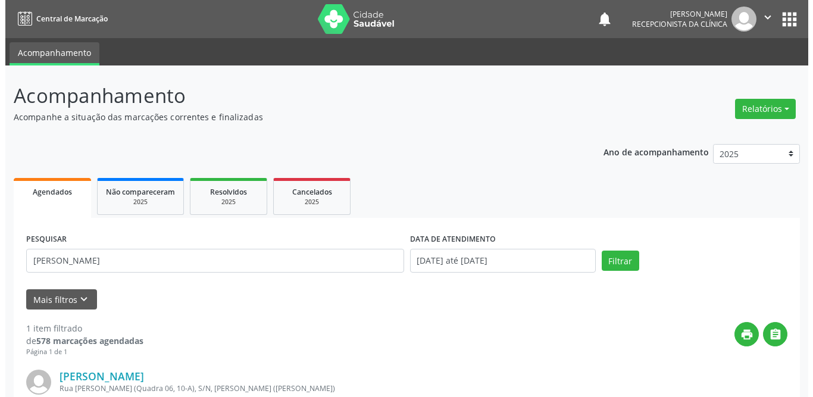
scroll to position [142, 0]
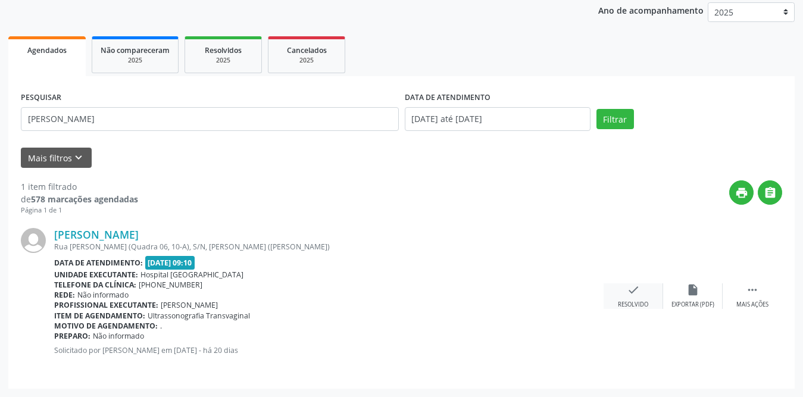
click at [627, 295] on icon "check" at bounding box center [633, 289] width 13 height 13
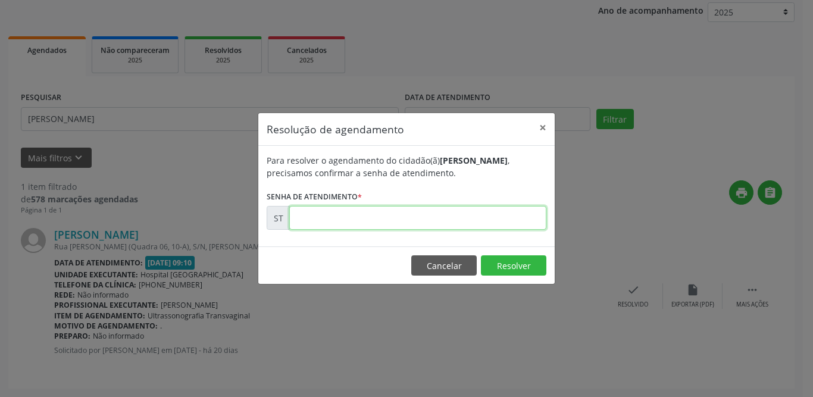
click at [410, 223] on input "text" at bounding box center [417, 218] width 257 height 24
type input "00020265"
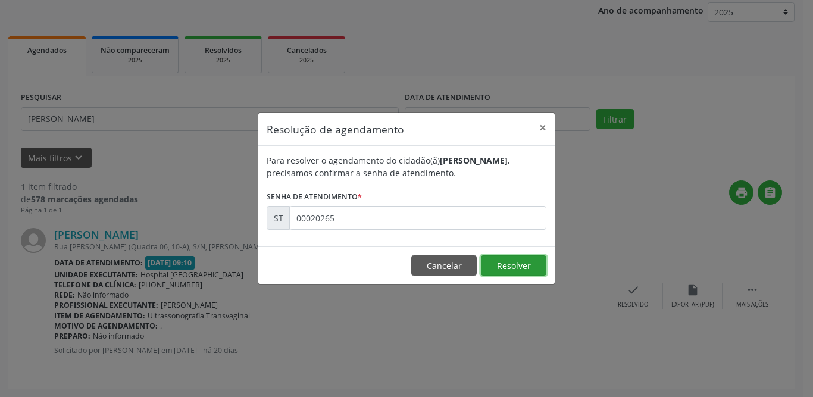
click at [495, 264] on button "Resolver" at bounding box center [513, 265] width 65 height 20
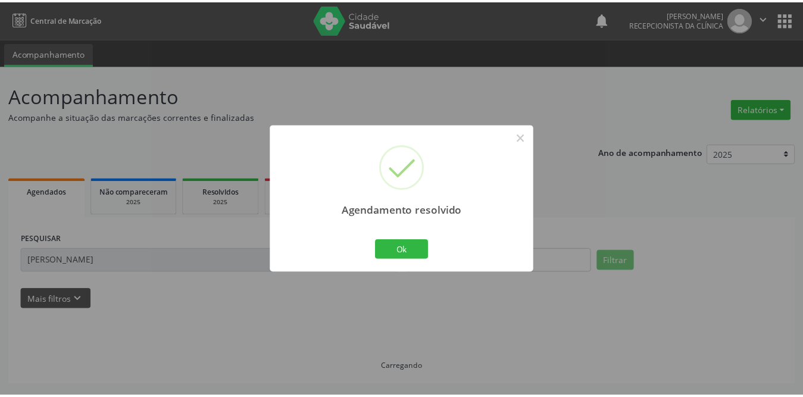
scroll to position [0, 0]
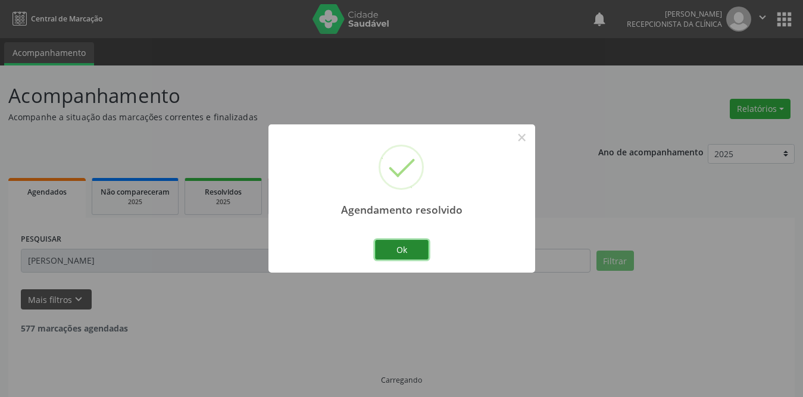
click at [408, 251] on button "Ok" at bounding box center [402, 250] width 54 height 20
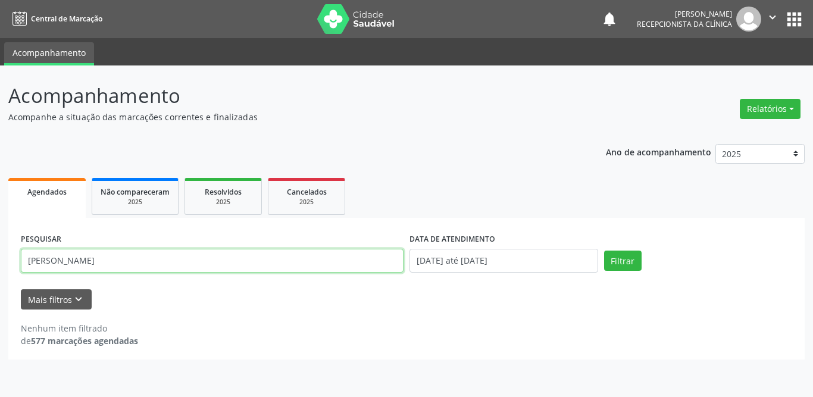
drag, startPoint x: 199, startPoint y: 263, endPoint x: 18, endPoint y: 268, distance: 181.0
click at [18, 268] on div "PESQUISAR [PERSON_NAME]" at bounding box center [212, 255] width 389 height 51
type input "zilvani"
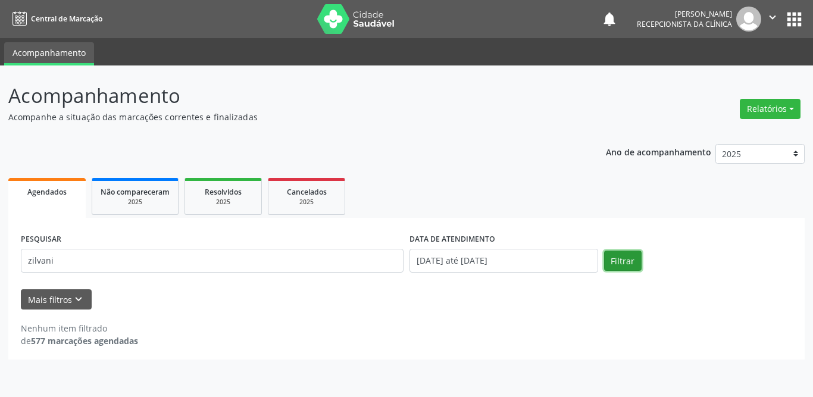
click at [624, 261] on button "Filtrar" at bounding box center [623, 261] width 38 height 20
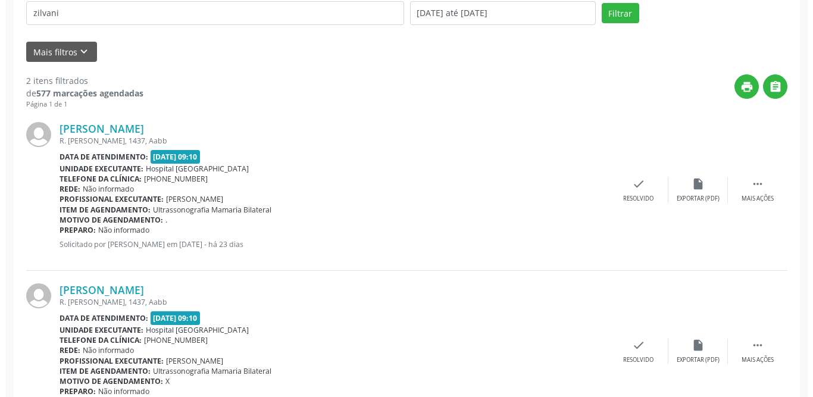
scroll to position [303, 0]
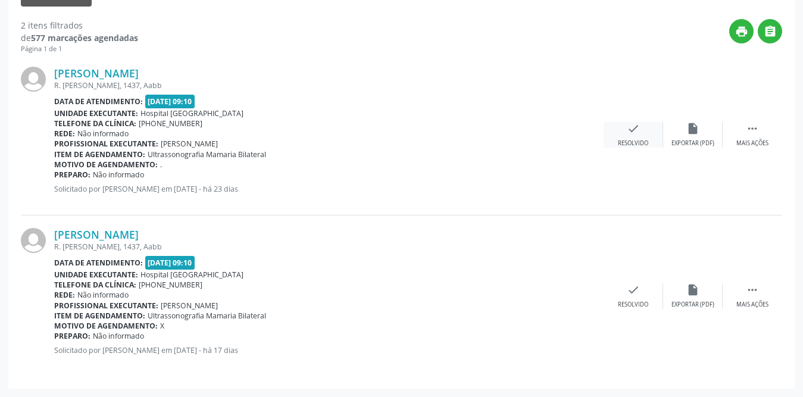
click at [640, 132] on div "check Resolvido" at bounding box center [634, 135] width 60 height 26
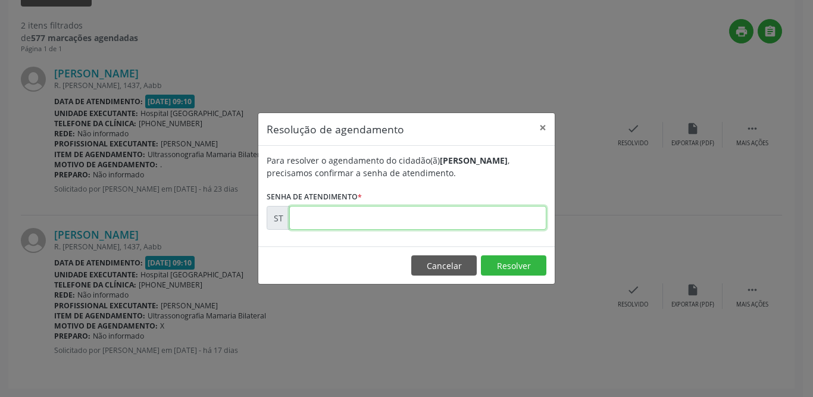
click at [335, 217] on input "text" at bounding box center [417, 218] width 257 height 24
type input "00018847"
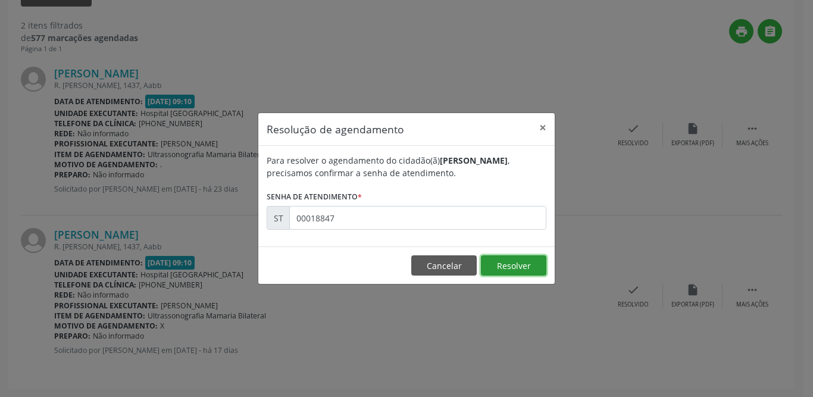
click at [492, 267] on button "Resolver" at bounding box center [513, 265] width 65 height 20
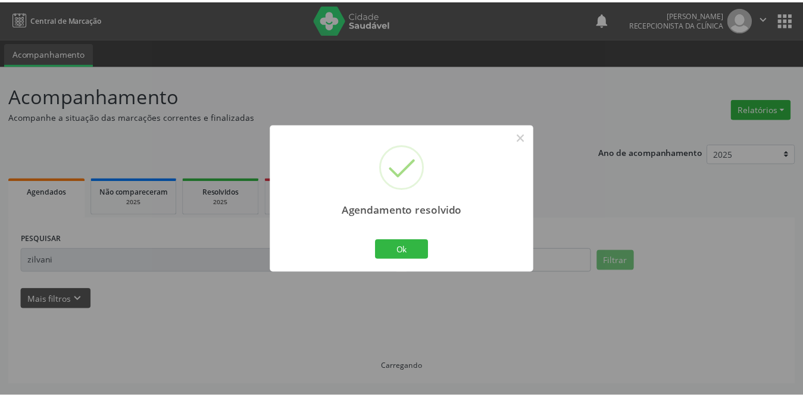
scroll to position [0, 0]
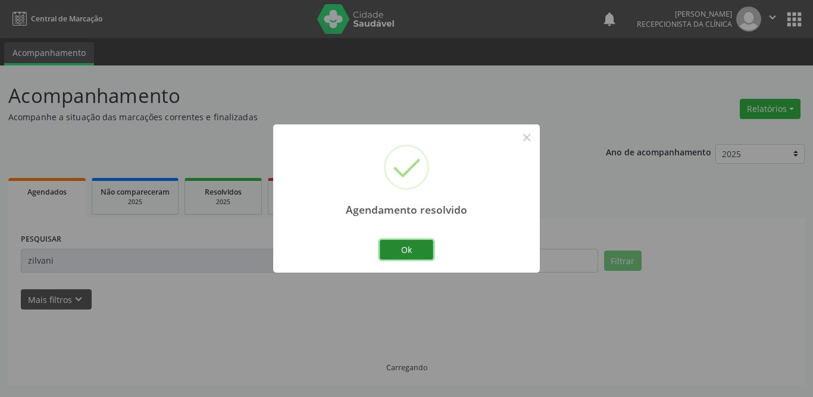
click at [411, 244] on button "Ok" at bounding box center [407, 250] width 54 height 20
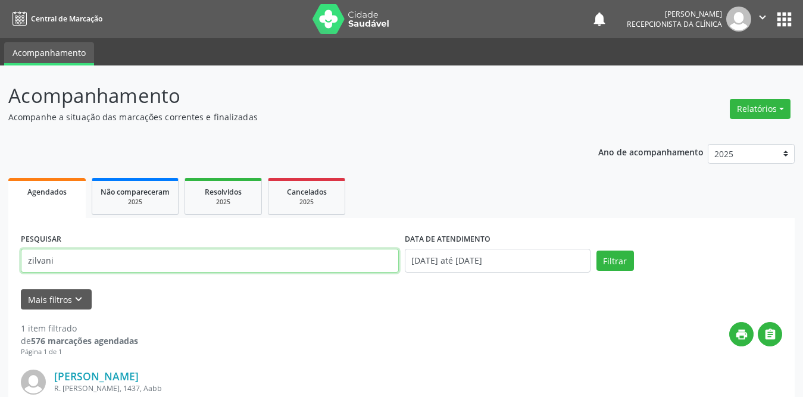
drag, startPoint x: 98, startPoint y: 270, endPoint x: 5, endPoint y: 263, distance: 93.7
click at [5, 263] on div "Acompanhamento Acompanhe a situação das marcações correntes e finalizadas Relat…" at bounding box center [401, 301] width 803 height 473
click at [101, 263] on input "text" at bounding box center [210, 261] width 378 height 24
type input "jeneilde"
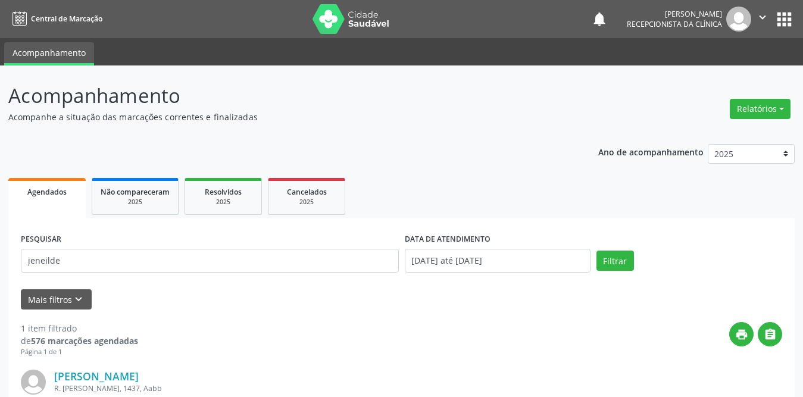
click at [621, 249] on div "PESQUISAR jeneilde DATA DE ATENDIMENTO [DATE] até [DATE] Filtrar" at bounding box center [401, 255] width 767 height 51
click at [621, 261] on button "Filtrar" at bounding box center [615, 261] width 38 height 20
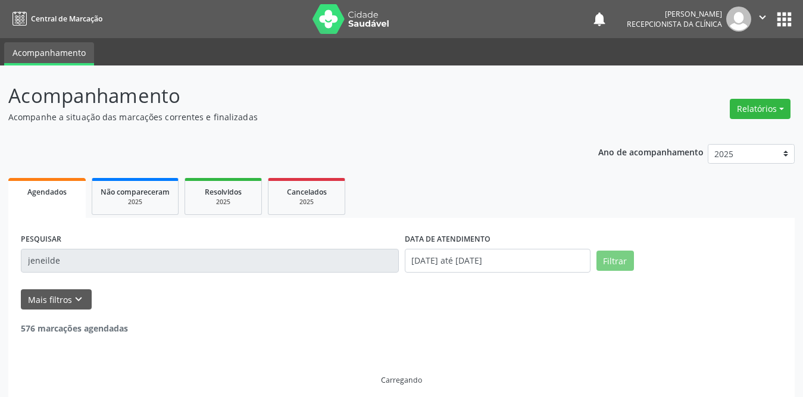
scroll to position [10, 0]
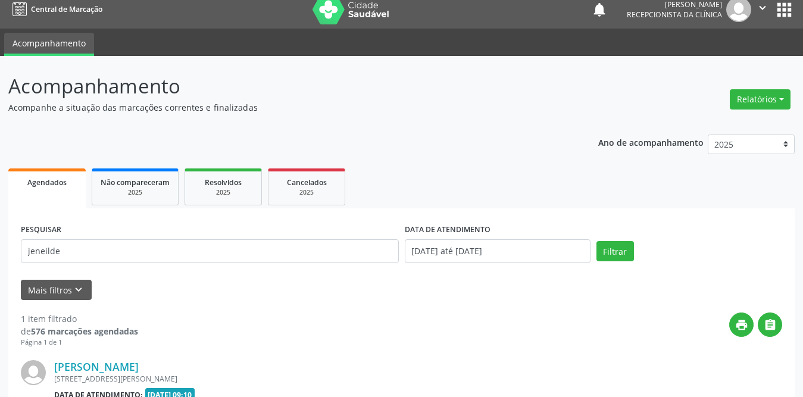
click at [466, 302] on div "1 item filtrado de 576 marcações agendadas Página 1 de 1 print  [PERSON_NAME] …" at bounding box center [401, 404] width 761 height 208
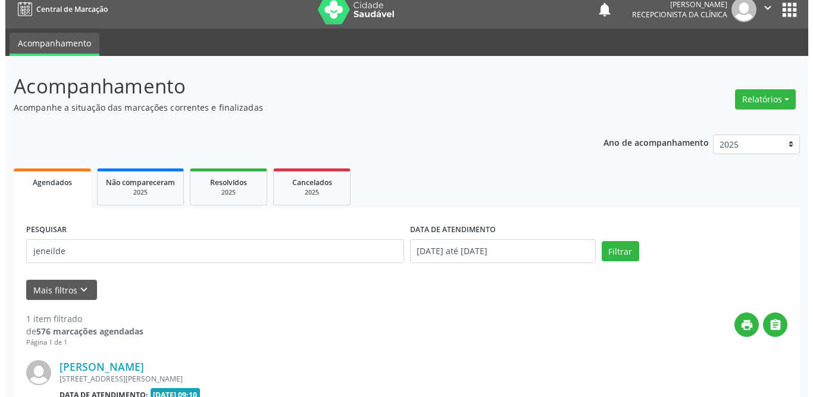
scroll to position [142, 0]
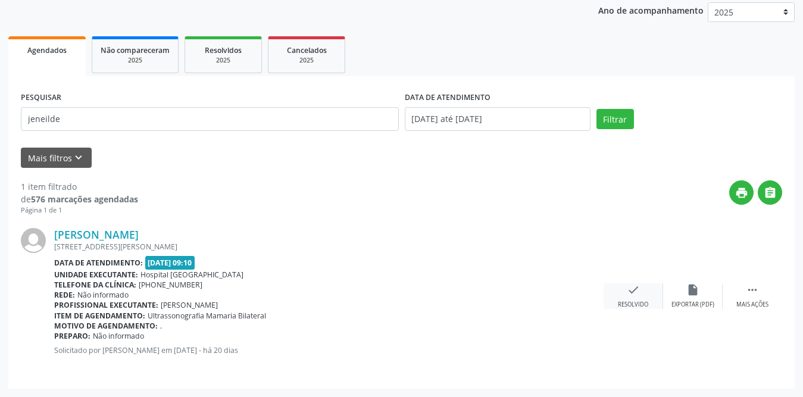
click at [624, 296] on div "check Resolvido" at bounding box center [634, 296] width 60 height 26
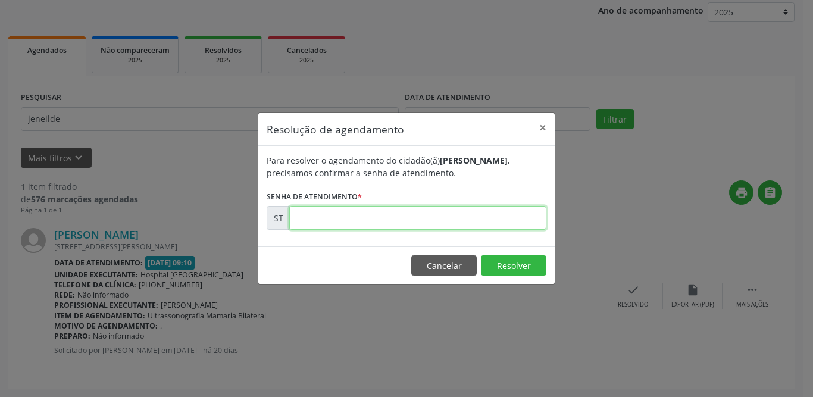
click at [413, 217] on input "text" at bounding box center [417, 218] width 257 height 24
type input "00020124"
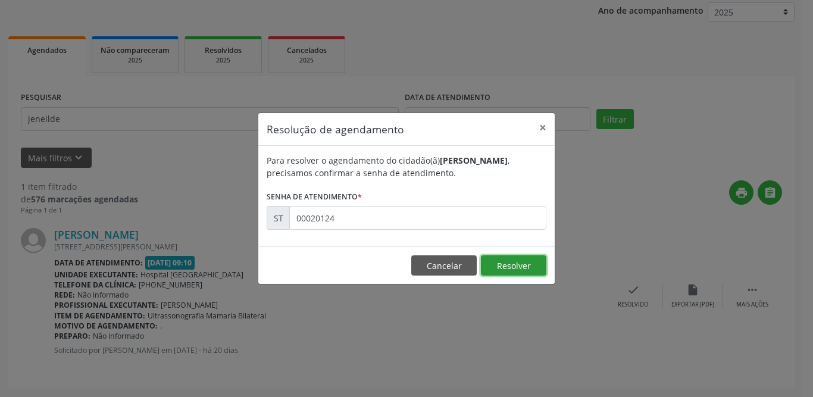
click at [530, 268] on button "Resolver" at bounding box center [513, 265] width 65 height 20
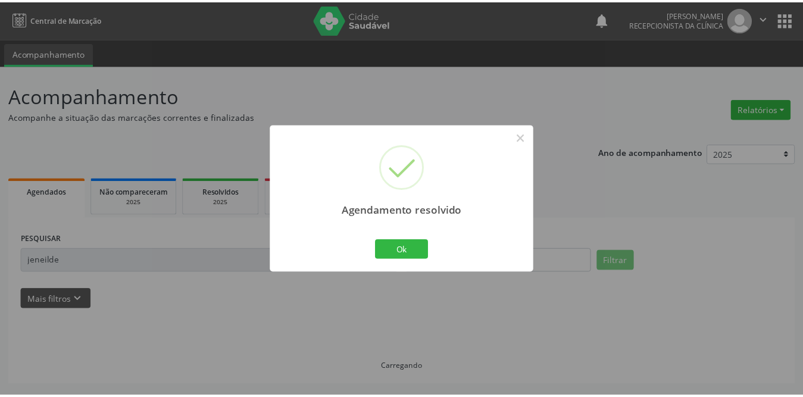
scroll to position [0, 0]
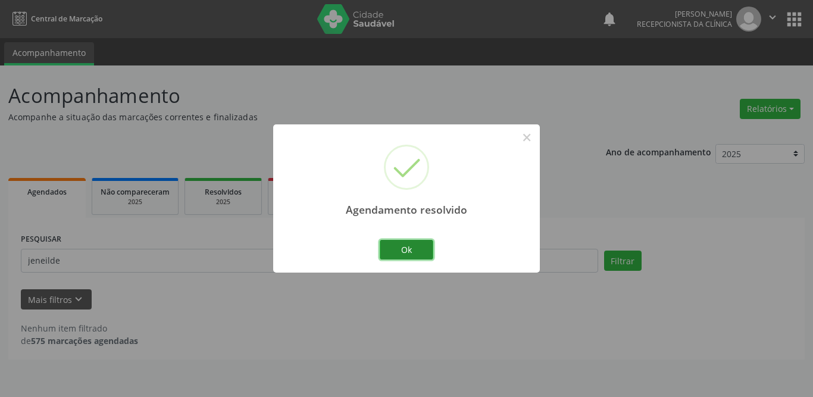
click at [407, 240] on button "Ok" at bounding box center [407, 250] width 54 height 20
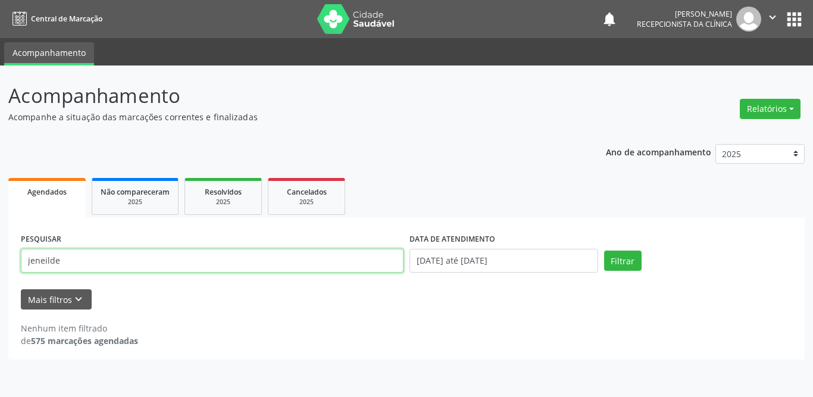
drag, startPoint x: 91, startPoint y: 260, endPoint x: 0, endPoint y: 261, distance: 91.1
click at [0, 261] on div "Acompanhamento Acompanhe a situação das marcações correntes e finalizadas Relat…" at bounding box center [406, 231] width 813 height 332
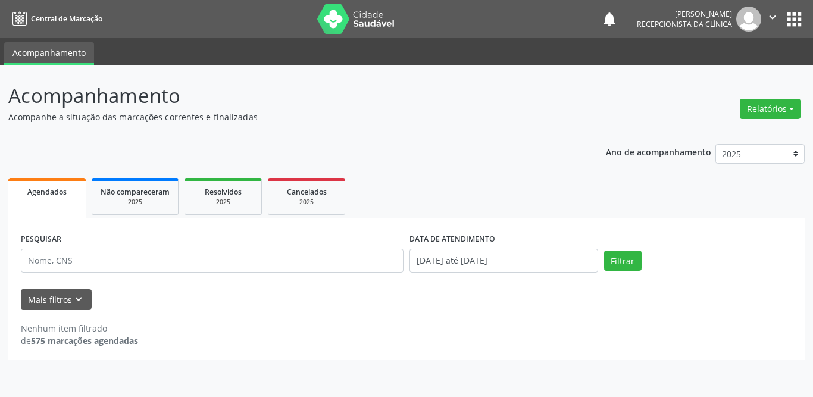
click at [326, 335] on div "Nenhum item filtrado de 575 marcações agendadas" at bounding box center [406, 334] width 771 height 25
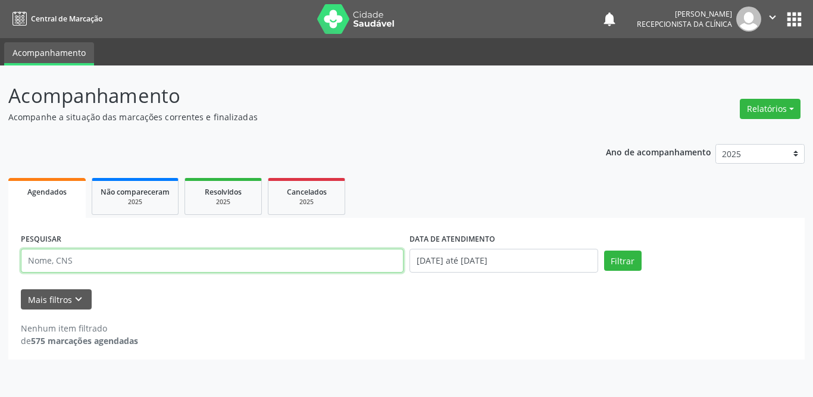
click at [101, 260] on input "text" at bounding box center [212, 261] width 383 height 24
type input "nycole"
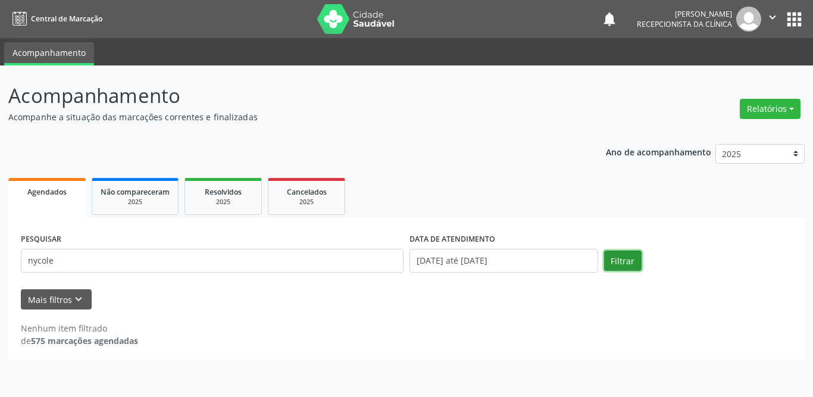
click at [629, 263] on button "Filtrar" at bounding box center [623, 261] width 38 height 20
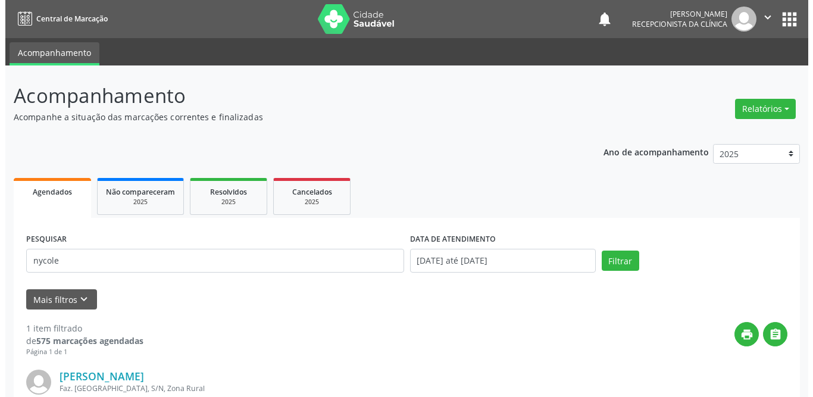
scroll to position [142, 0]
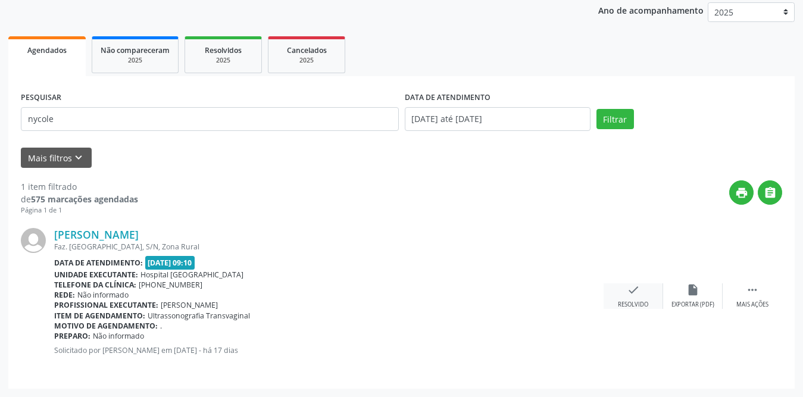
click at [637, 290] on icon "check" at bounding box center [633, 289] width 13 height 13
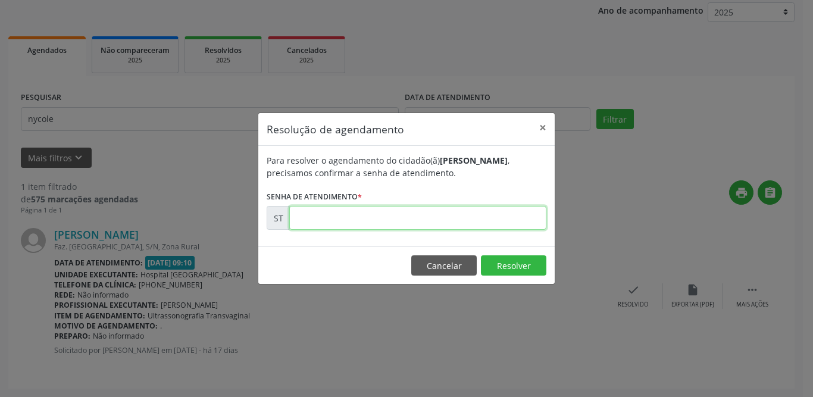
click at [364, 215] on input "text" at bounding box center [417, 218] width 257 height 24
type input "00020481"
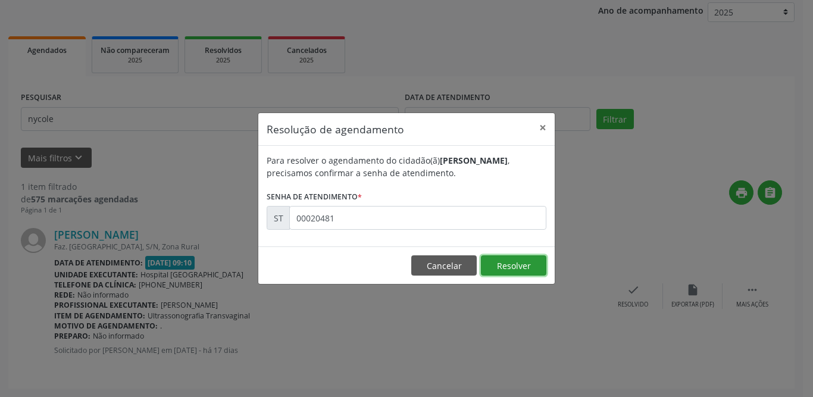
click at [498, 264] on button "Resolver" at bounding box center [513, 265] width 65 height 20
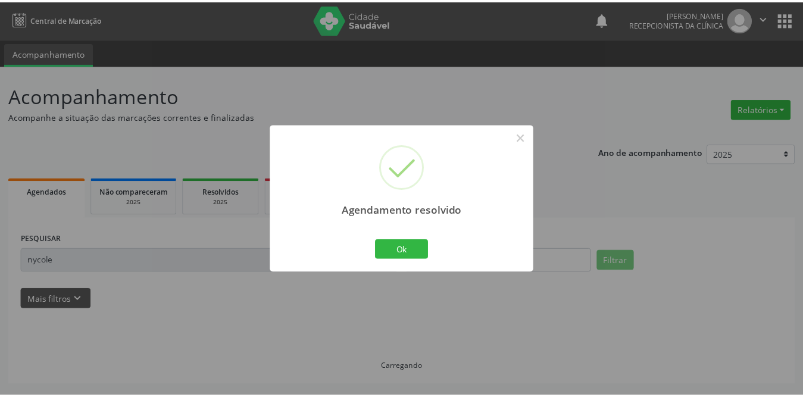
scroll to position [0, 0]
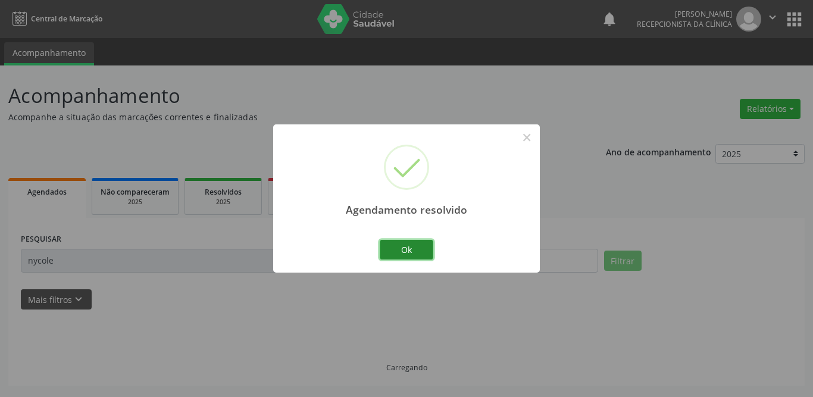
click at [408, 248] on button "Ok" at bounding box center [407, 250] width 54 height 20
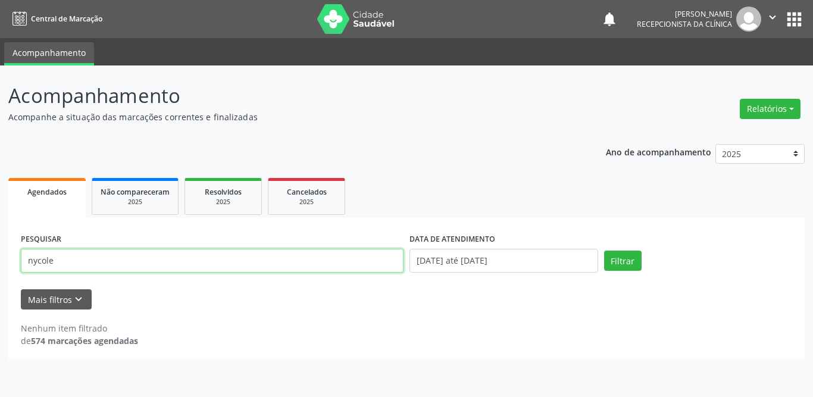
drag, startPoint x: 80, startPoint y: 257, endPoint x: 2, endPoint y: 257, distance: 78.0
click at [2, 257] on div "Acompanhamento Acompanhe a situação das marcações correntes e finalizadas Relat…" at bounding box center [406, 231] width 813 height 332
click at [135, 263] on input "text" at bounding box center [212, 261] width 383 height 24
type input "[PERSON_NAME]"
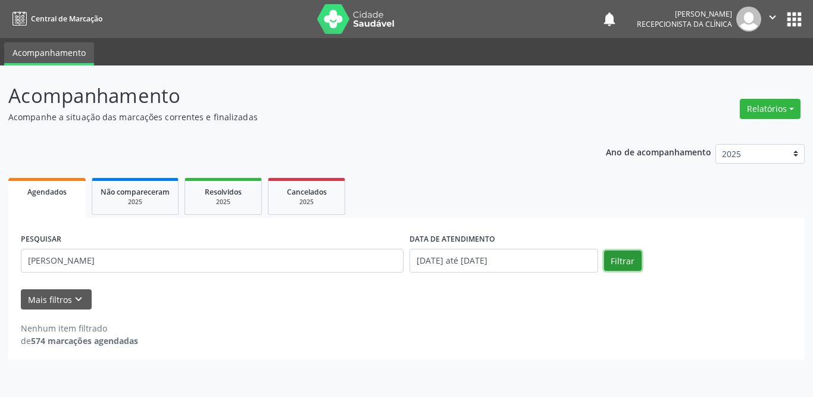
click at [605, 261] on button "Filtrar" at bounding box center [623, 261] width 38 height 20
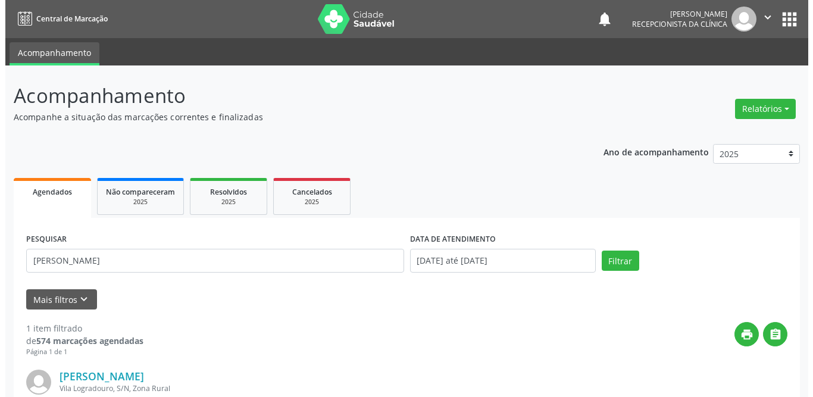
scroll to position [142, 0]
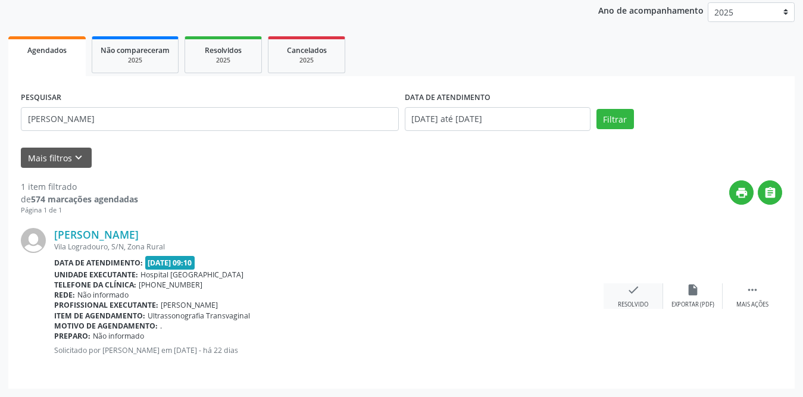
click at [627, 295] on icon "check" at bounding box center [633, 289] width 13 height 13
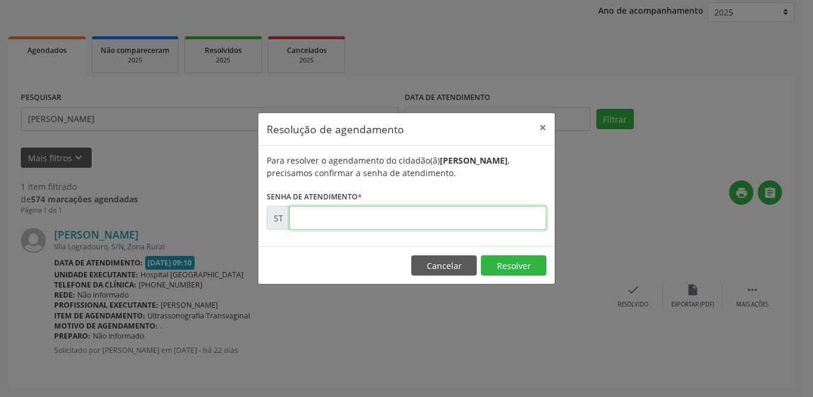
click at [416, 218] on input "text" at bounding box center [417, 218] width 257 height 24
type input "00019310"
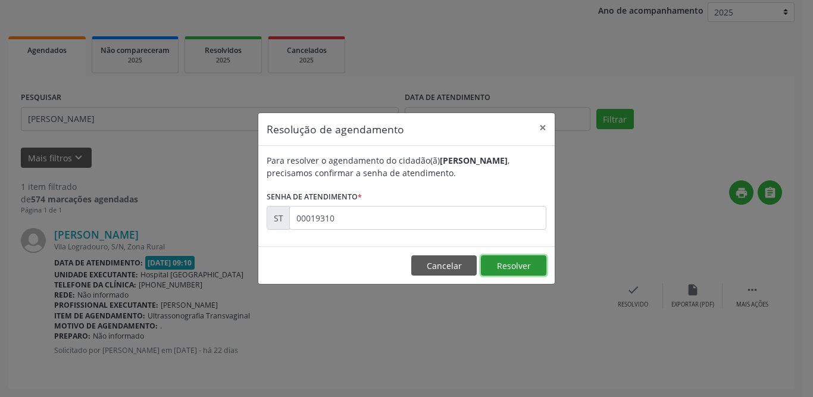
click at [520, 263] on button "Resolver" at bounding box center [513, 265] width 65 height 20
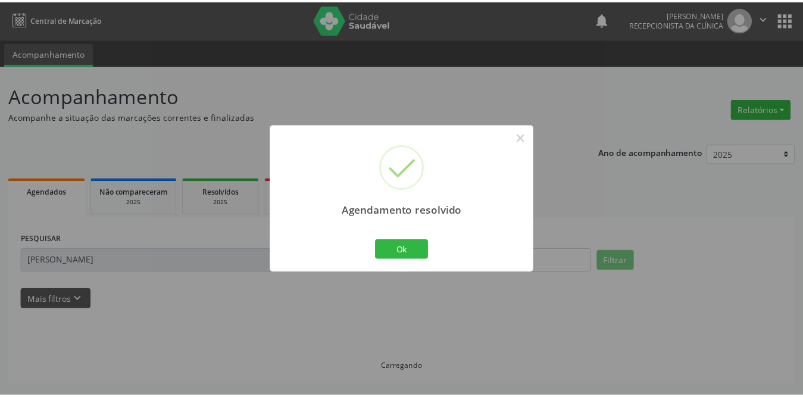
scroll to position [0, 0]
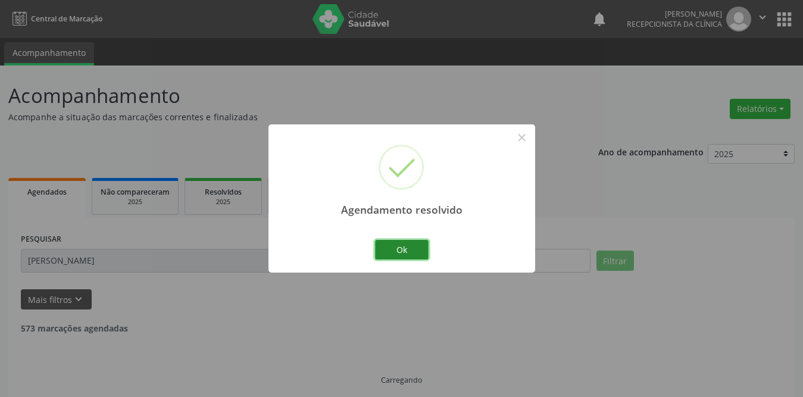
click at [406, 248] on button "Ok" at bounding box center [402, 250] width 54 height 20
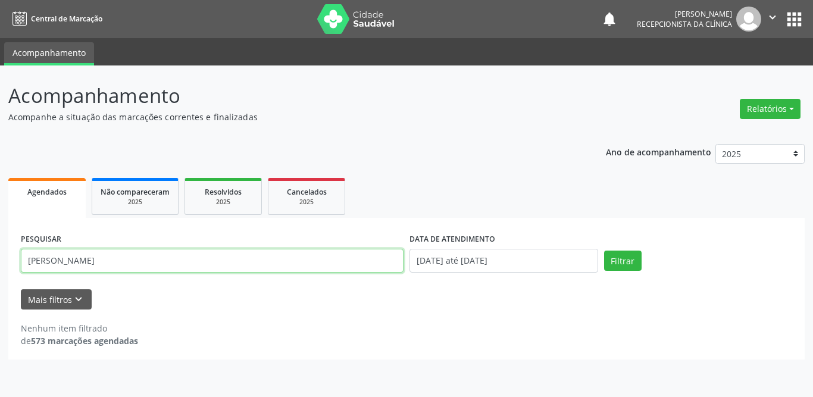
drag, startPoint x: 121, startPoint y: 265, endPoint x: 0, endPoint y: 262, distance: 121.5
click at [0, 262] on div "Acompanhamento Acompanhe a situação das marcações correntes e finalizadas Relat…" at bounding box center [406, 231] width 813 height 332
type input "r"
type input "pricyla"
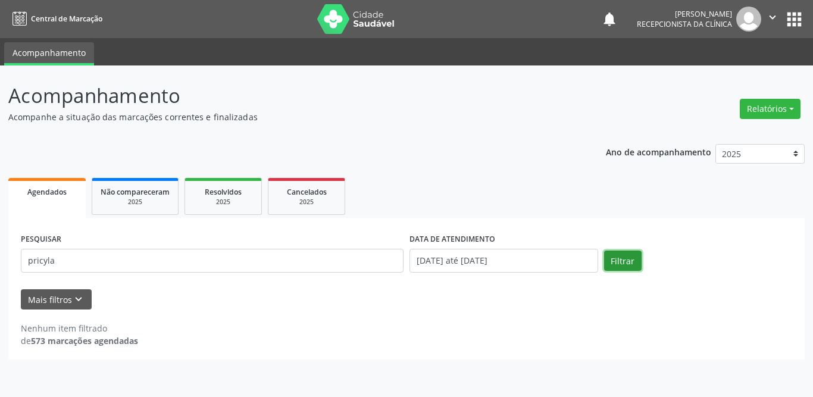
click at [616, 264] on button "Filtrar" at bounding box center [623, 261] width 38 height 20
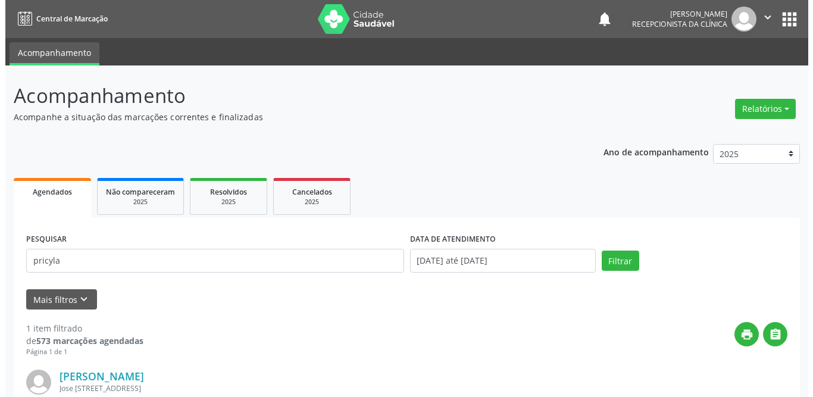
scroll to position [142, 0]
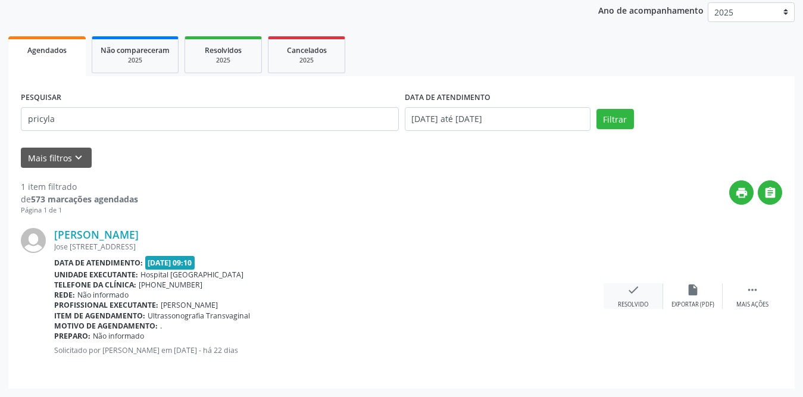
click at [634, 297] on div "check Resolvido" at bounding box center [634, 296] width 60 height 26
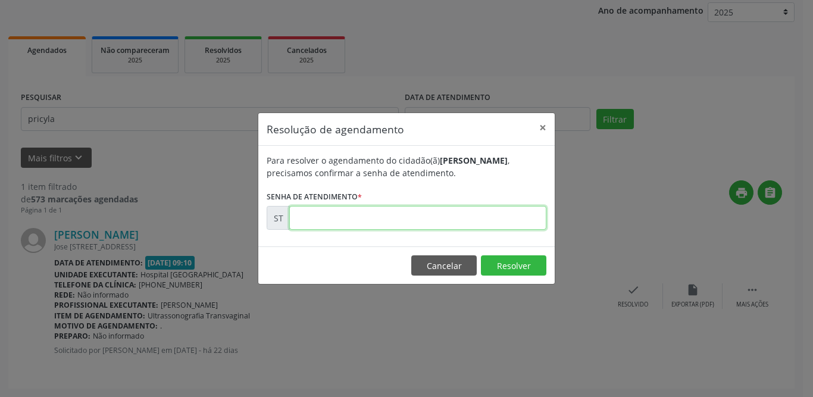
click at [482, 218] on input "text" at bounding box center [417, 218] width 257 height 24
type input "00019300"
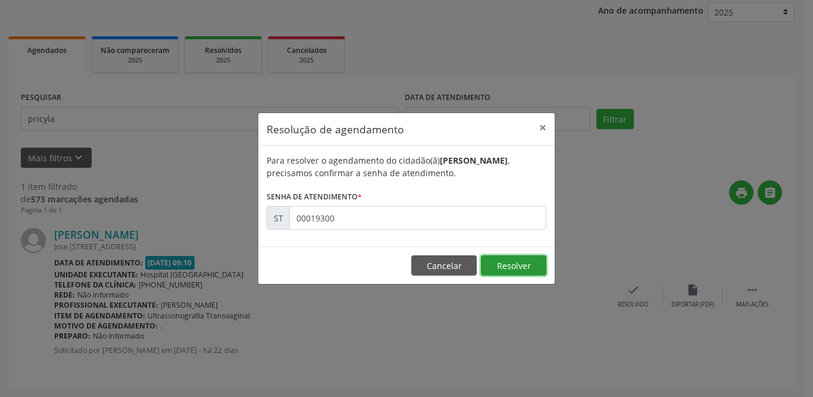
click at [529, 267] on button "Resolver" at bounding box center [513, 265] width 65 height 20
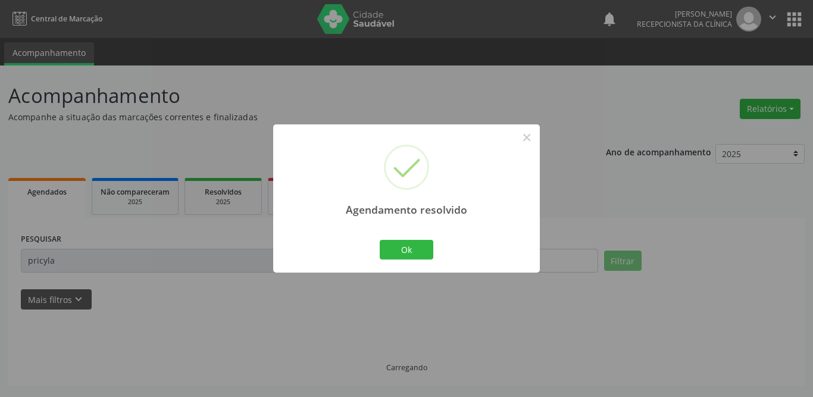
scroll to position [0, 0]
click at [424, 252] on button "Ok" at bounding box center [407, 250] width 54 height 20
